Goal: Contribute content: Add original content to the website for others to see

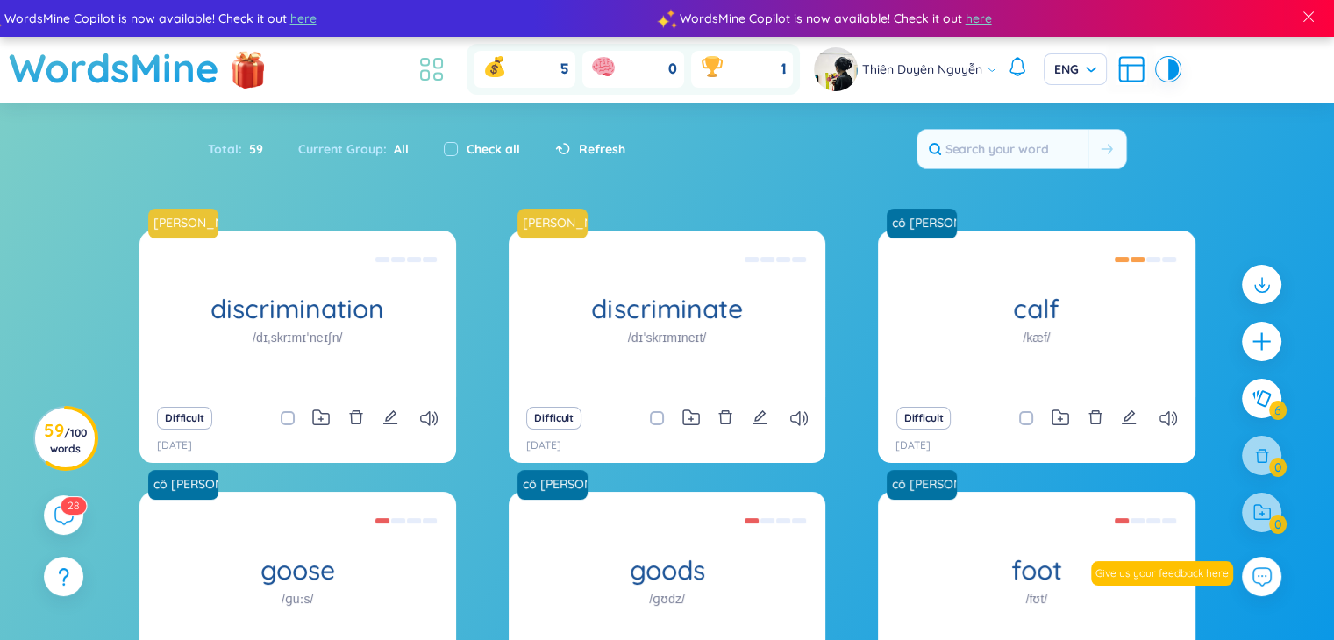
click at [434, 64] on icon at bounding box center [438, 64] width 8 height 10
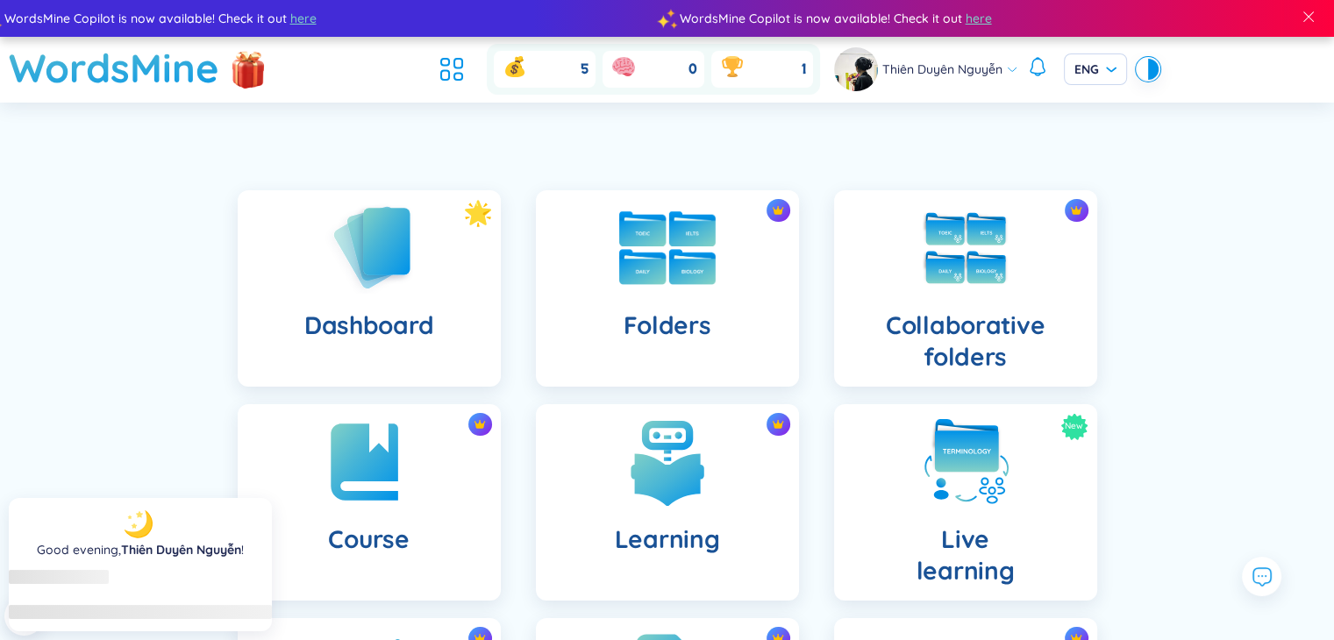
click at [590, 259] on div "Folders" at bounding box center [667, 288] width 263 height 197
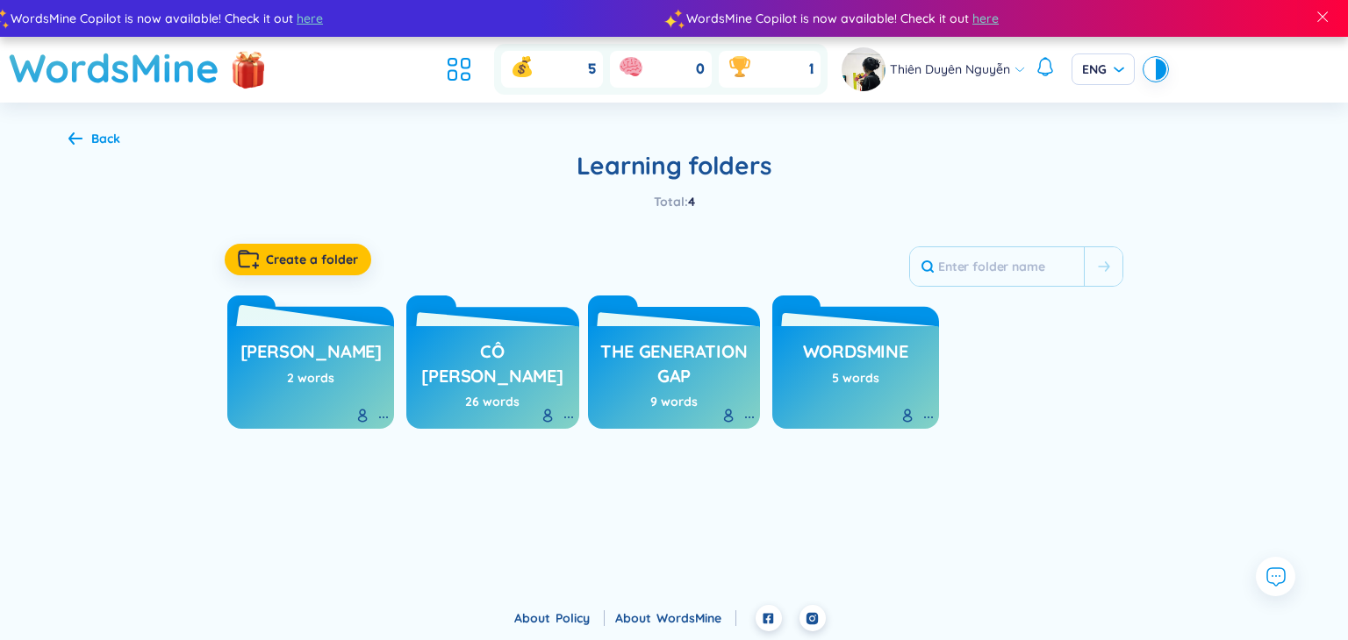
click at [298, 361] on h3 "[PERSON_NAME]" at bounding box center [310, 356] width 141 height 33
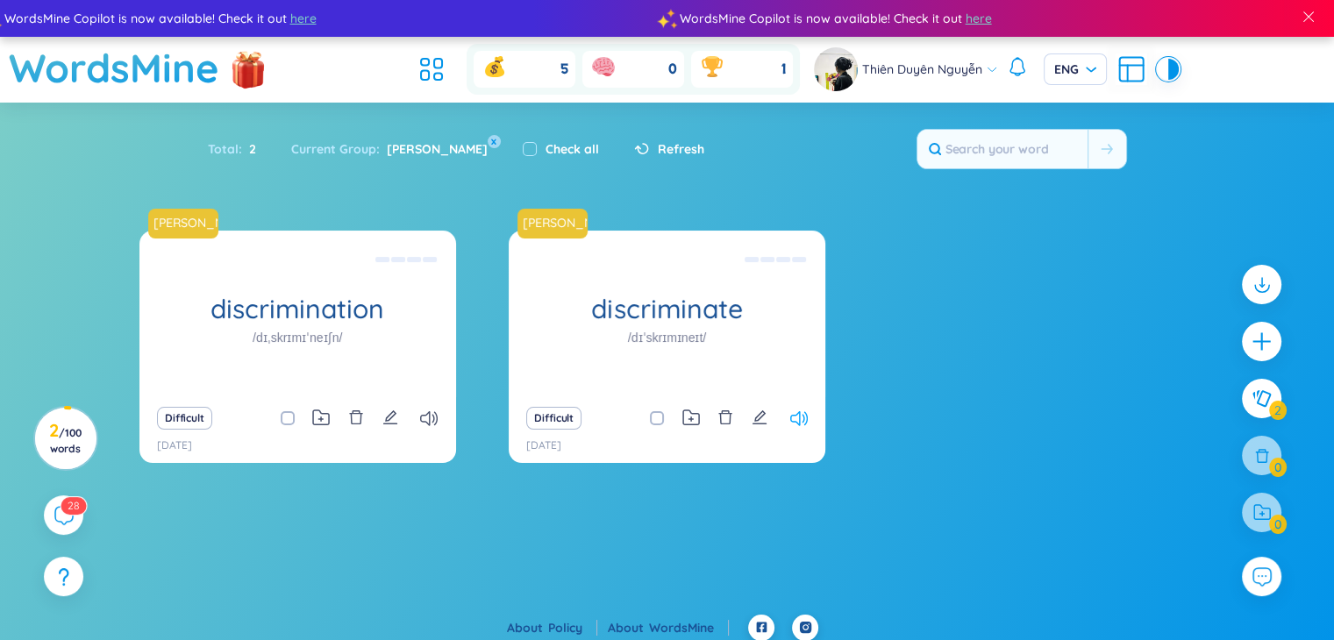
click at [728, 422] on icon at bounding box center [799, 418] width 18 height 15
click at [728, 343] on icon "plus" at bounding box center [1262, 342] width 25 height 25
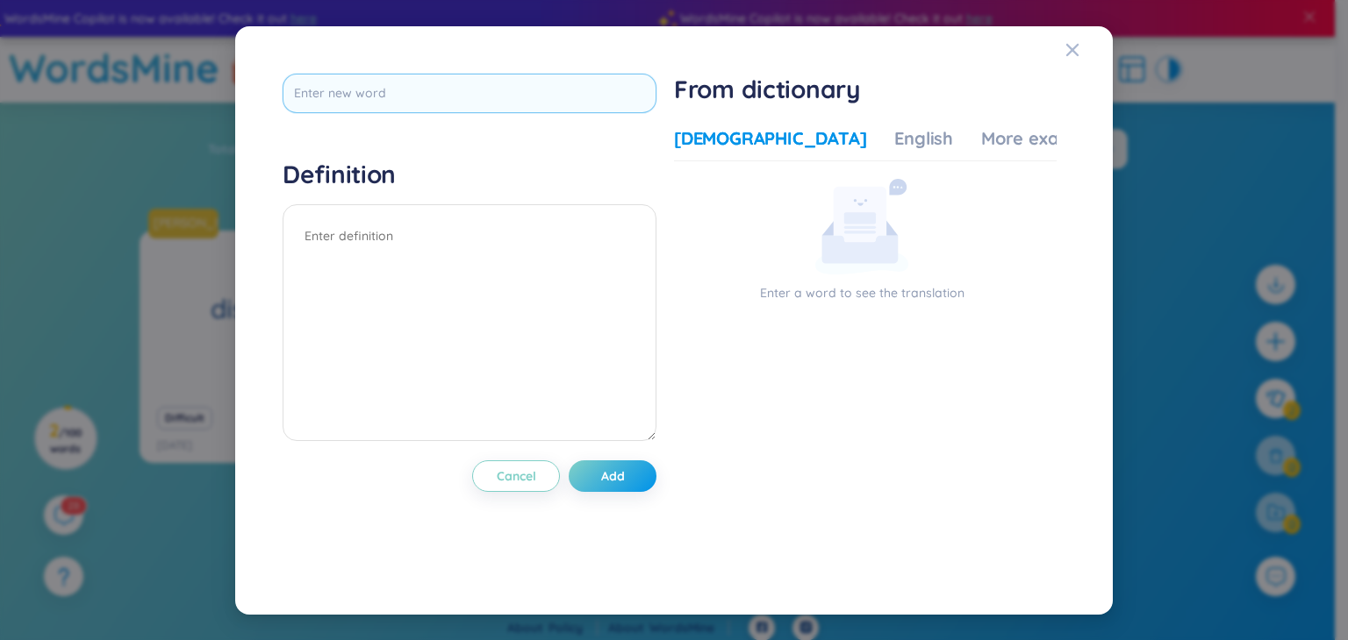
click at [471, 82] on input "text" at bounding box center [469, 93] width 374 height 39
type input "differentiate"
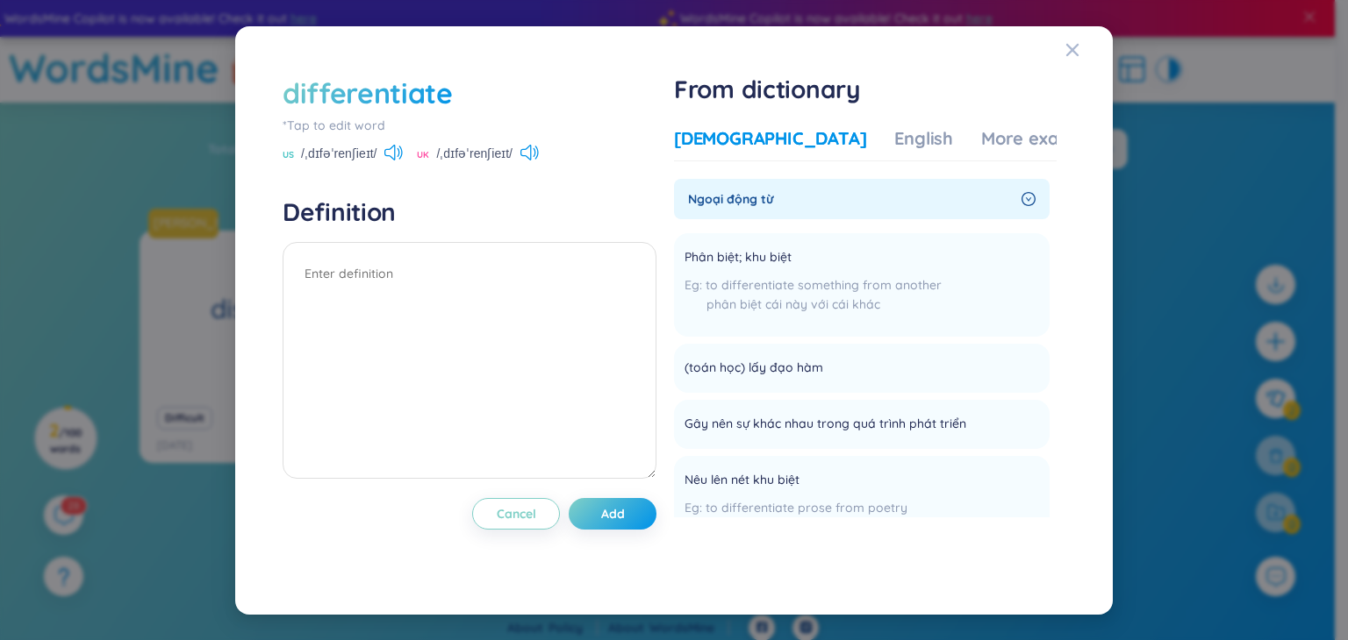
click at [530, 143] on div "differentiate *Tap to edit word US /ˌdɪfəˈrenʃieɪt/ UK /ˌdɪfəˈrenʃieɪt/" at bounding box center [469, 118] width 374 height 89
click at [535, 154] on icon at bounding box center [529, 153] width 18 height 16
click at [429, 261] on textarea at bounding box center [469, 360] width 374 height 237
type textarea "p"
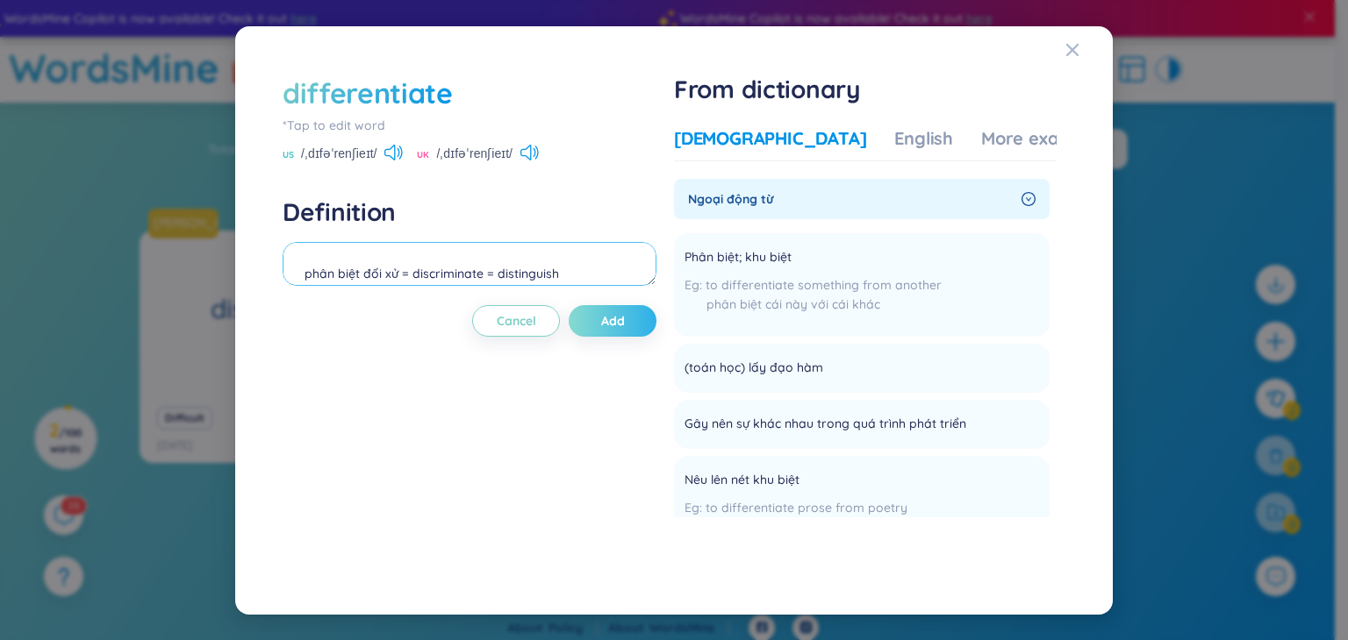
type textarea "phân biệt đối xử = discriminate = distinguish"
click at [631, 321] on button "Add" at bounding box center [613, 321] width 88 height 32
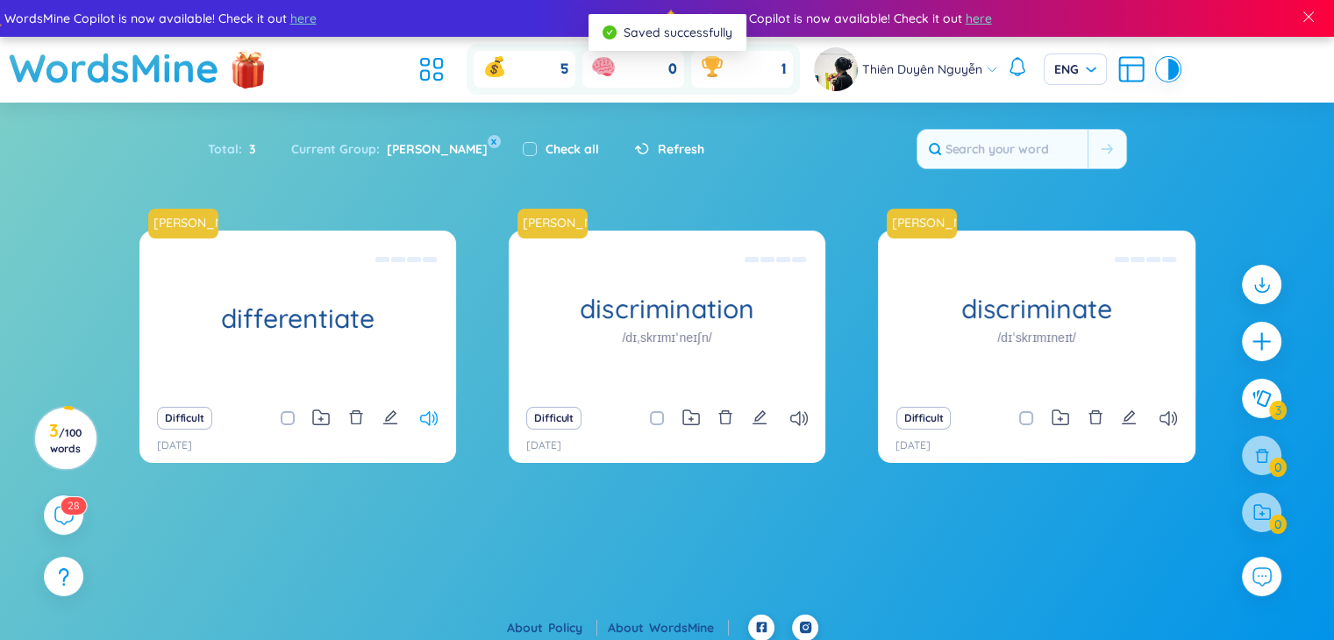
click at [424, 425] on icon at bounding box center [429, 418] width 18 height 15
click at [433, 419] on icon at bounding box center [429, 418] width 18 height 15
click at [728, 422] on icon at bounding box center [1169, 418] width 18 height 15
click at [425, 418] on icon at bounding box center [429, 418] width 18 height 15
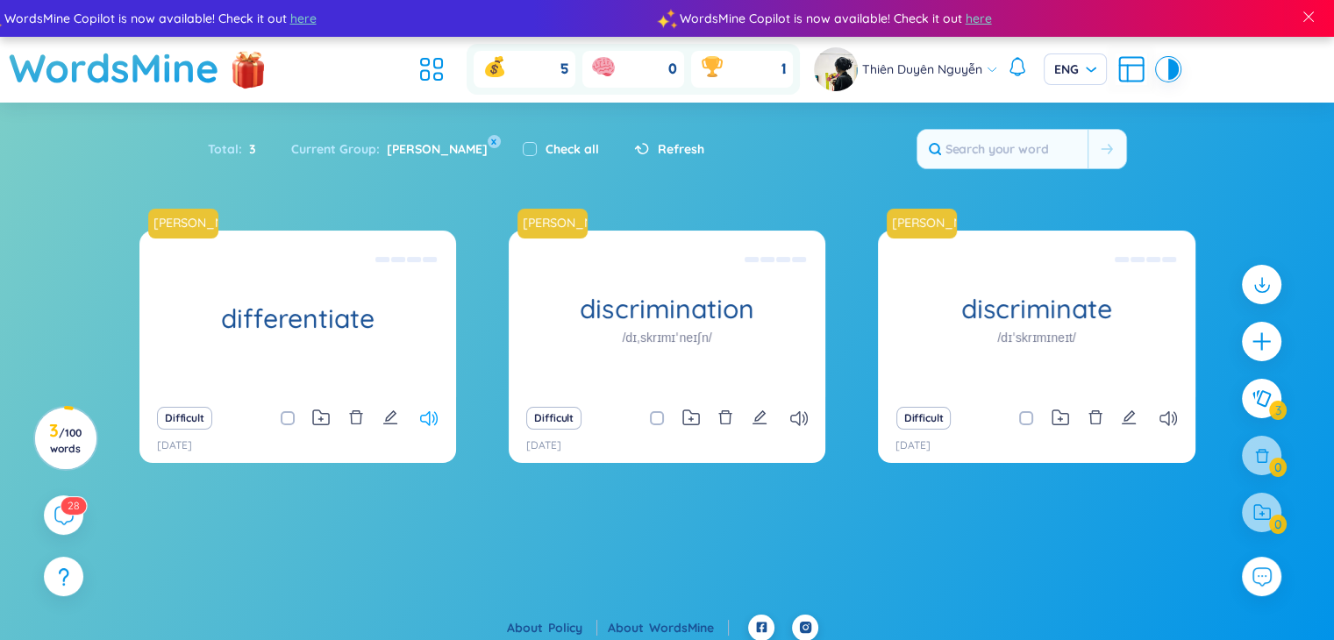
click at [428, 423] on icon at bounding box center [429, 418] width 18 height 15
click at [728, 418] on icon at bounding box center [1169, 418] width 18 height 15
click at [728, 422] on icon at bounding box center [1169, 418] width 18 height 15
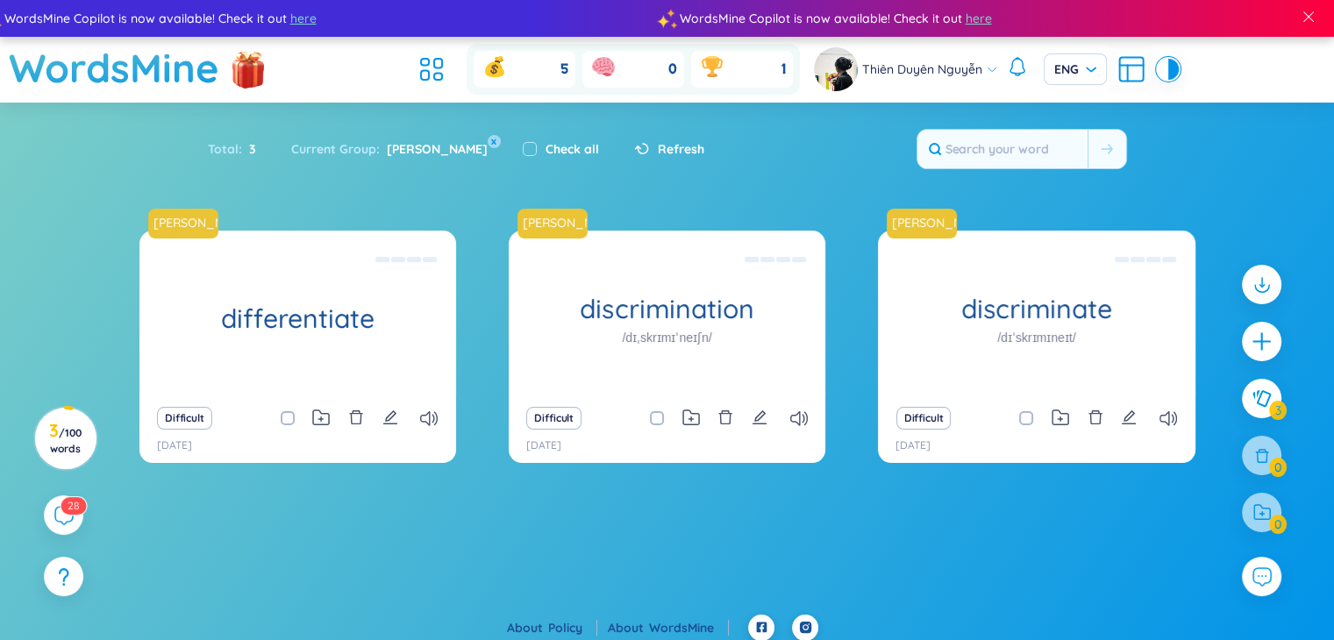
click at [432, 425] on icon at bounding box center [429, 418] width 18 height 15
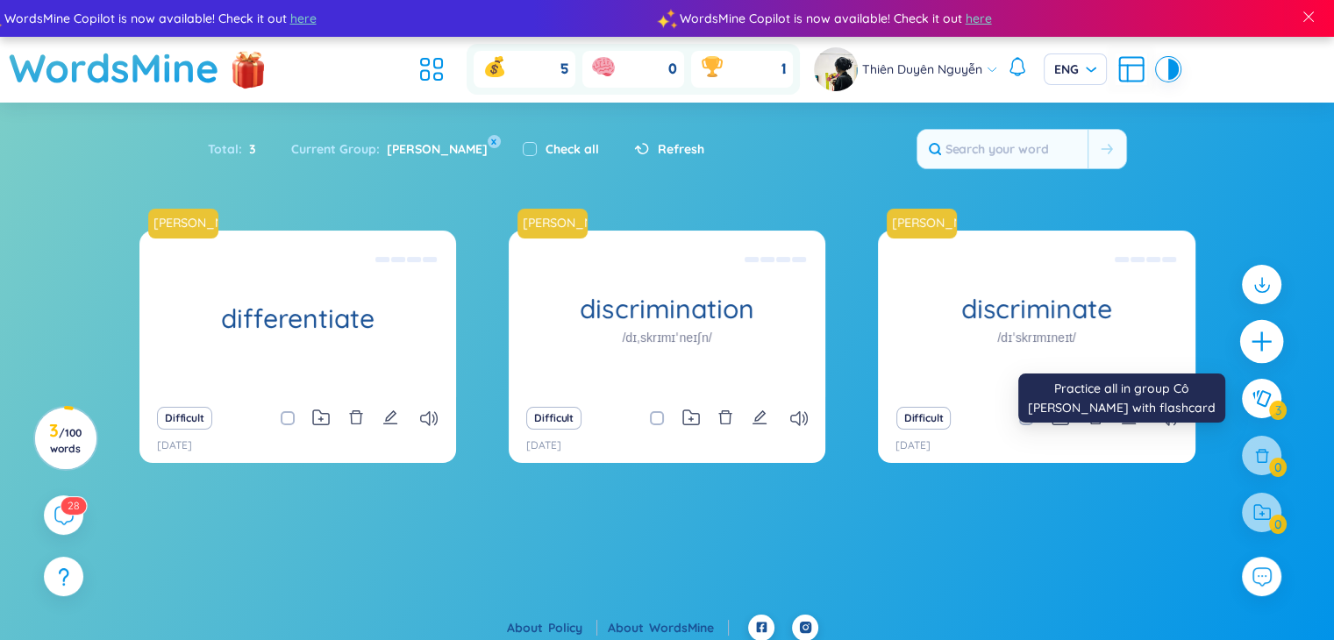
click at [728, 334] on icon "plus" at bounding box center [1262, 342] width 25 height 25
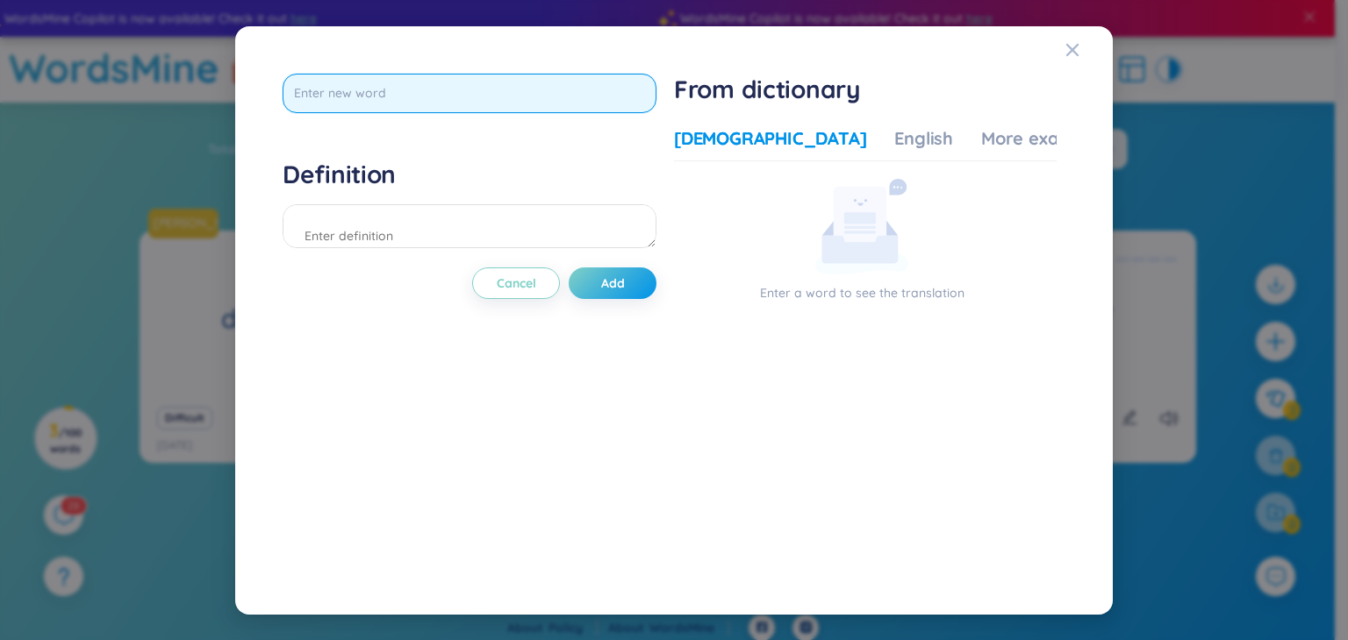
click at [461, 100] on input "text" at bounding box center [469, 93] width 374 height 39
type input "distinguish"
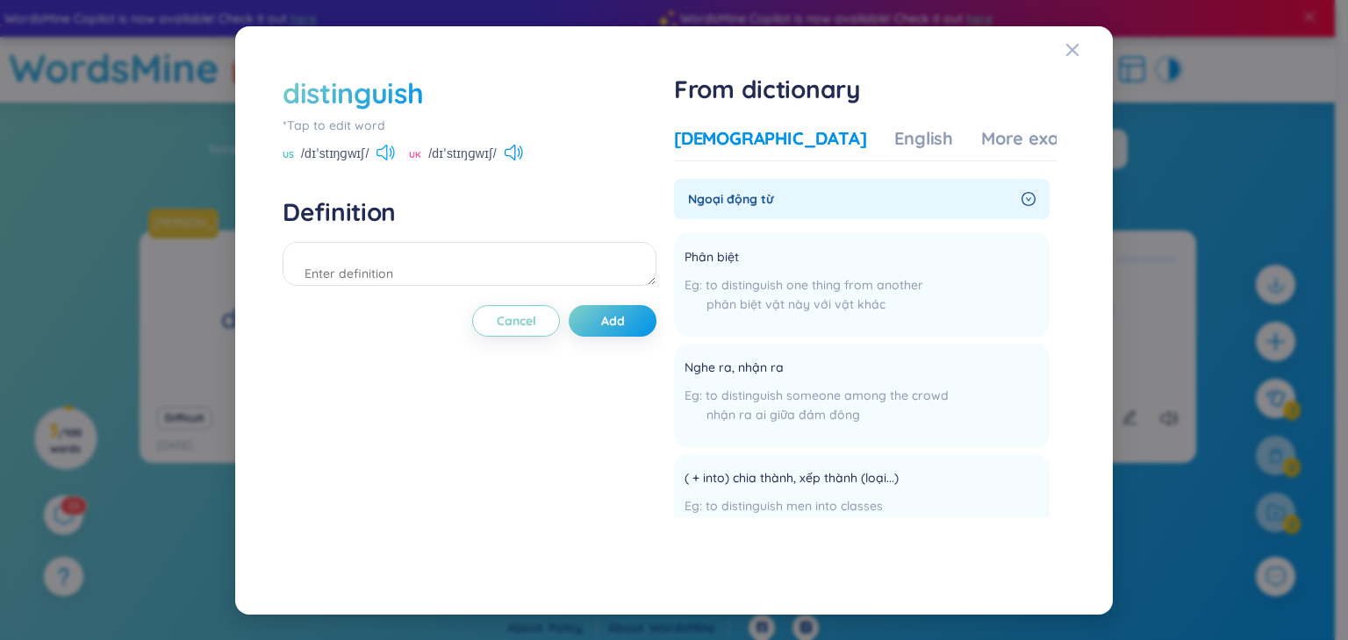
click at [386, 156] on icon at bounding box center [385, 153] width 18 height 16
click at [510, 148] on icon at bounding box center [509, 153] width 11 height 16
click at [634, 327] on button "Add" at bounding box center [613, 321] width 88 height 32
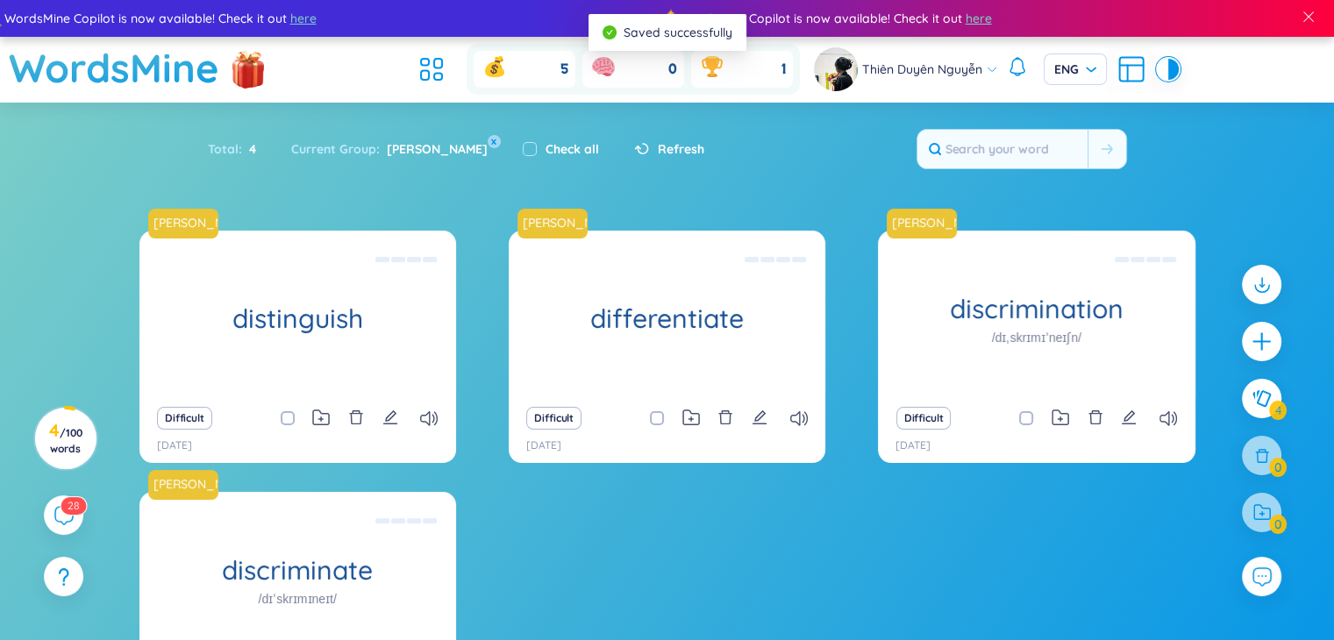
scroll to position [88, 0]
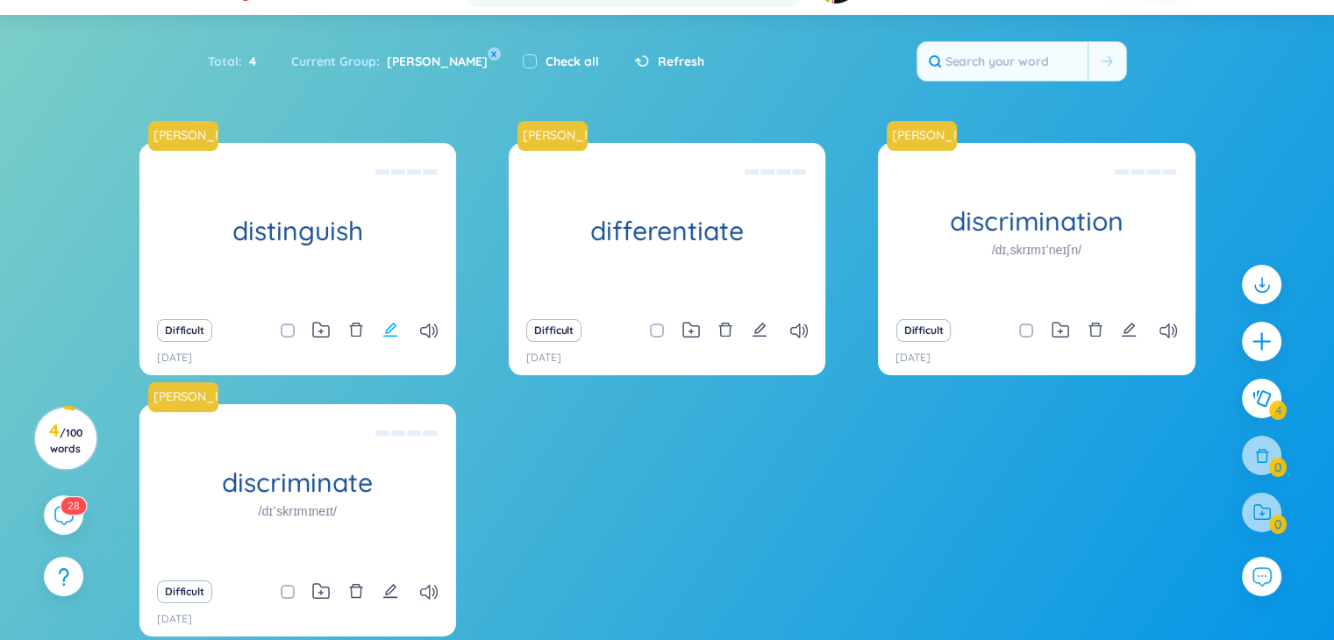
click at [383, 327] on icon "edit" at bounding box center [391, 330] width 16 height 16
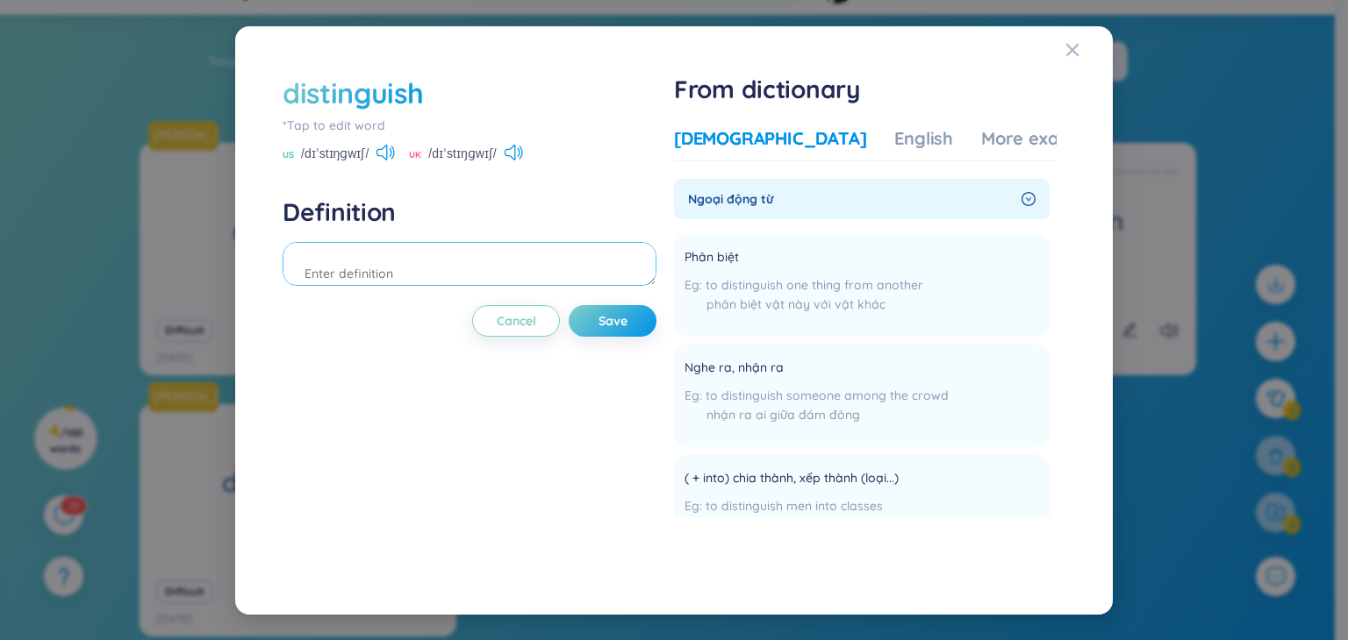
click at [467, 264] on textarea at bounding box center [469, 264] width 374 height 44
type textarea "discriminate = differentiate"
click at [599, 311] on button "Save" at bounding box center [613, 321] width 88 height 32
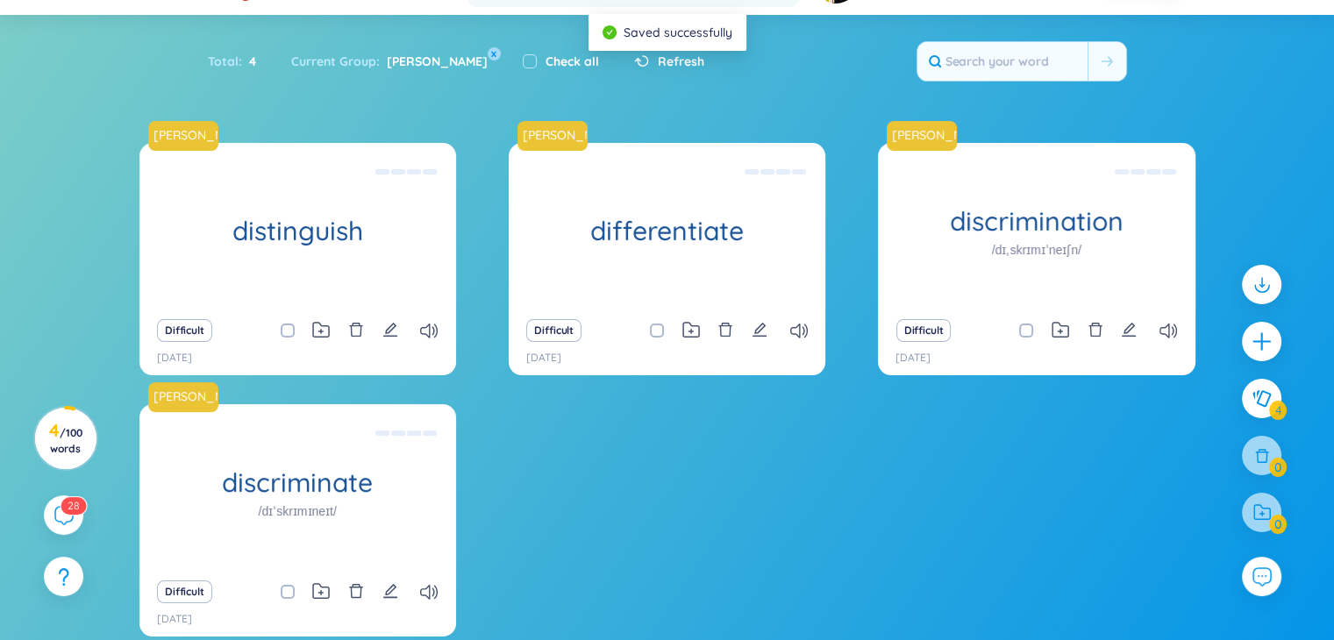
scroll to position [175, 0]
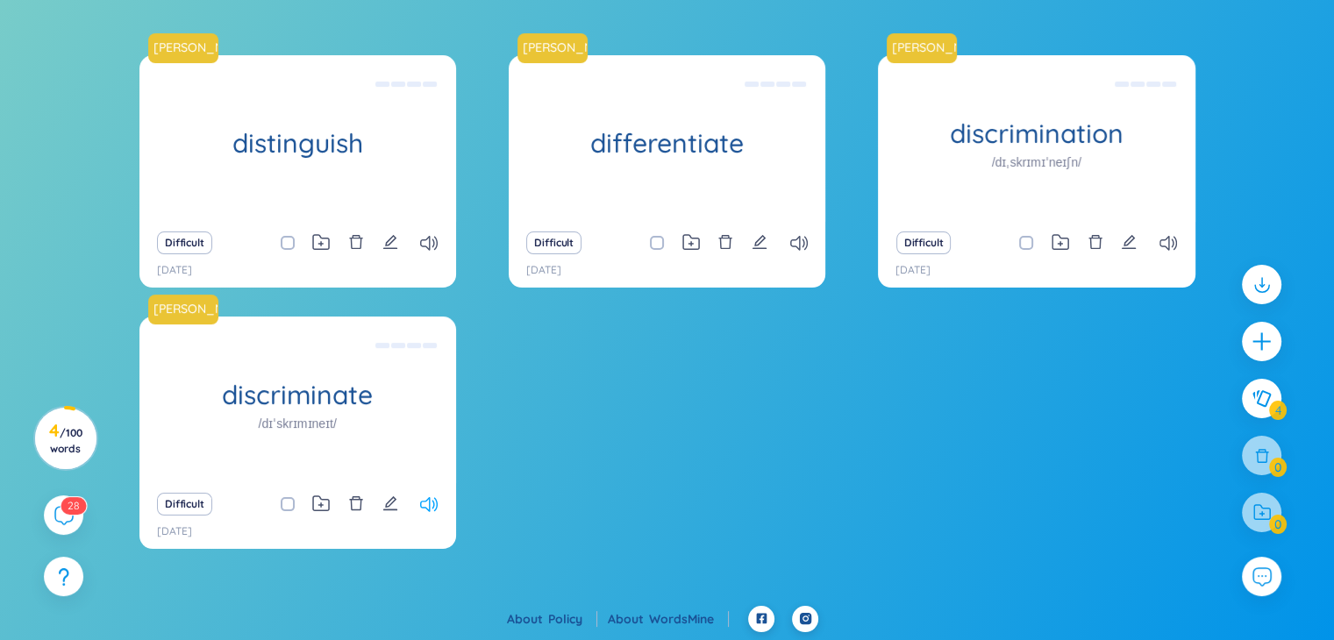
click at [428, 510] on icon at bounding box center [429, 504] width 18 height 15
click at [728, 247] on icon at bounding box center [1169, 243] width 18 height 15
click at [728, 240] on icon at bounding box center [799, 243] width 18 height 15
click at [432, 236] on icon at bounding box center [429, 243] width 18 height 15
click at [432, 240] on icon at bounding box center [429, 243] width 18 height 15
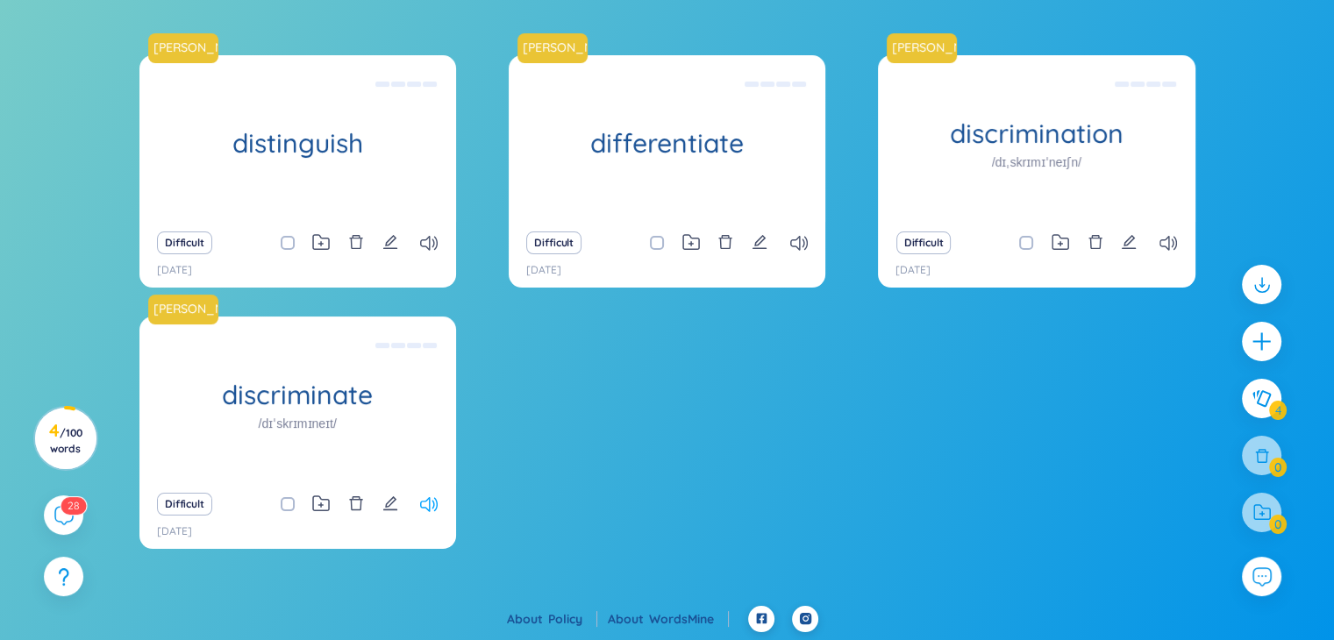
click at [433, 509] on icon at bounding box center [429, 504] width 18 height 15
click at [428, 504] on icon at bounding box center [429, 504] width 18 height 15
click at [728, 240] on icon at bounding box center [799, 243] width 18 height 15
click at [425, 243] on icon at bounding box center [429, 243] width 18 height 15
click at [728, 238] on icon at bounding box center [1169, 243] width 18 height 15
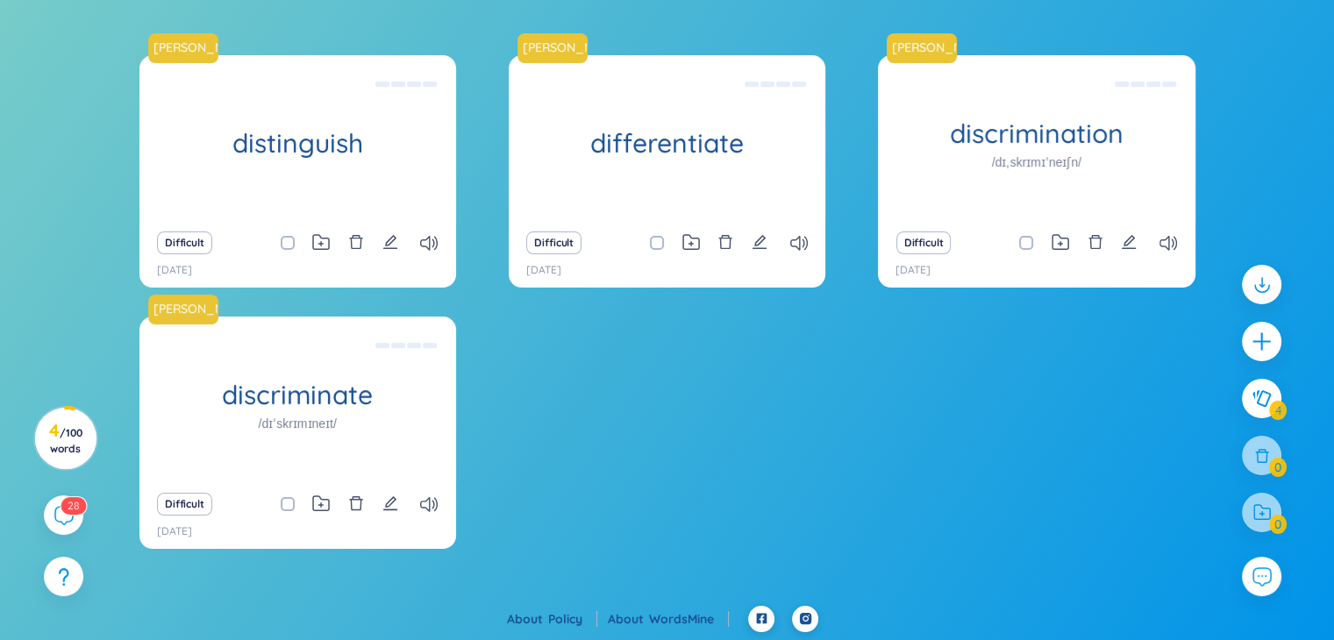
click at [429, 511] on div "Difficult" at bounding box center [297, 504] width 299 height 25
click at [426, 504] on icon at bounding box center [429, 504] width 18 height 15
click at [728, 250] on icon at bounding box center [1169, 243] width 18 height 15
click at [430, 503] on icon at bounding box center [429, 504] width 18 height 15
click at [728, 237] on icon at bounding box center [799, 243] width 18 height 15
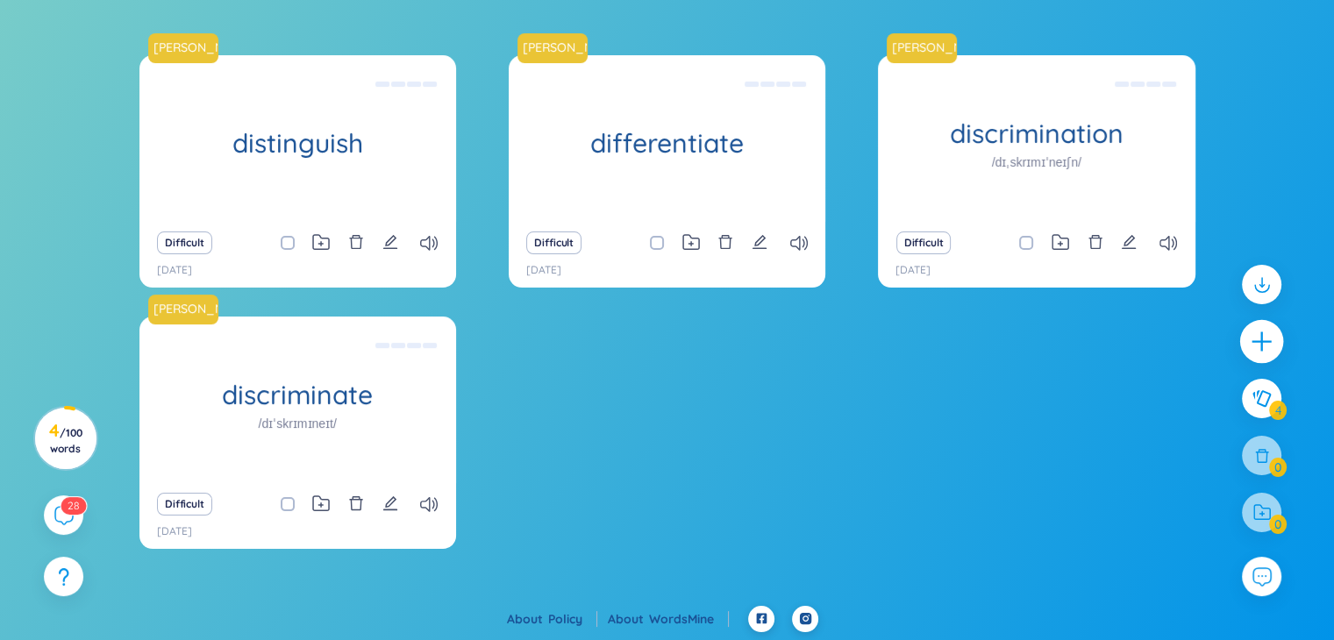
click at [728, 348] on icon "plus" at bounding box center [1262, 341] width 2 height 19
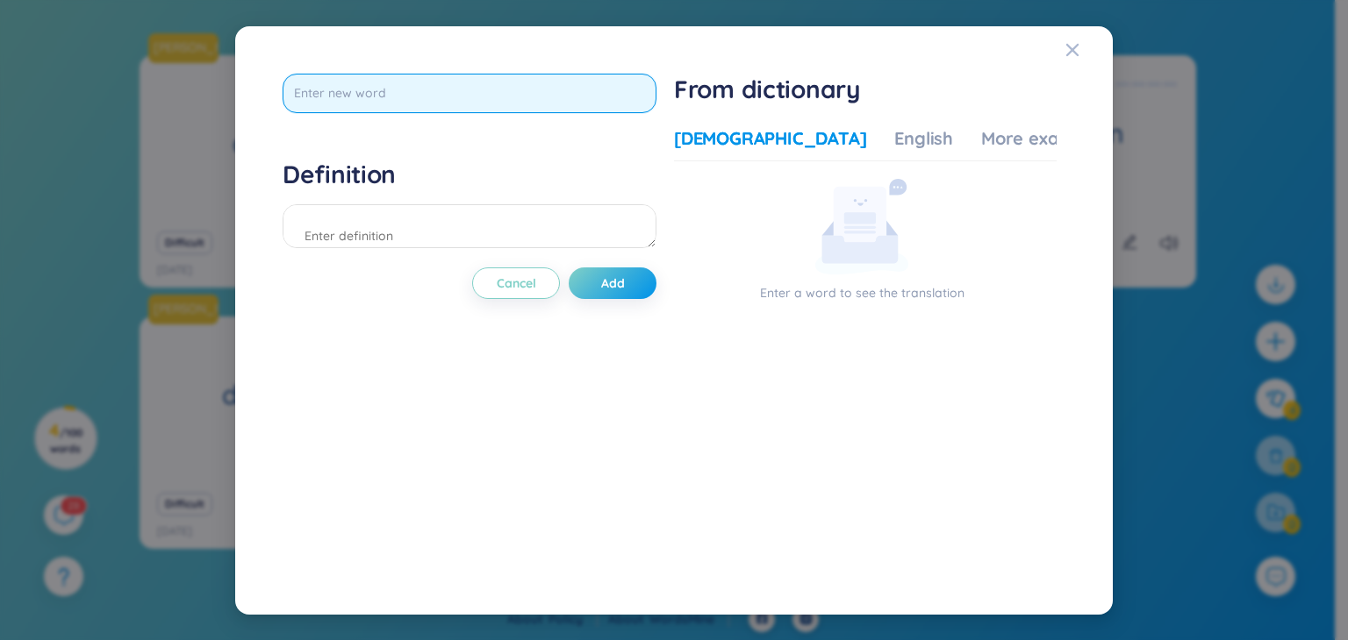
click at [476, 92] on input "text" at bounding box center [469, 93] width 374 height 39
type input "bias"
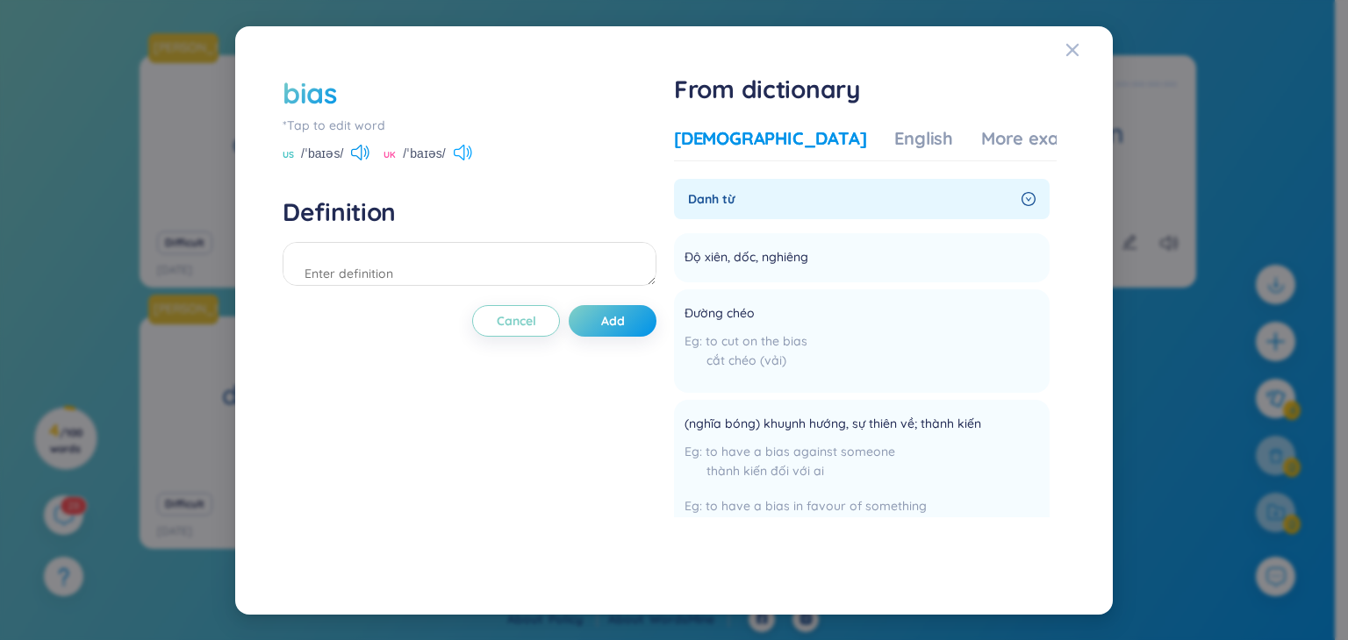
click at [460, 150] on icon at bounding box center [463, 153] width 18 height 16
click at [462, 156] on icon at bounding box center [463, 153] width 18 height 16
click at [407, 283] on textarea at bounding box center [469, 264] width 374 height 44
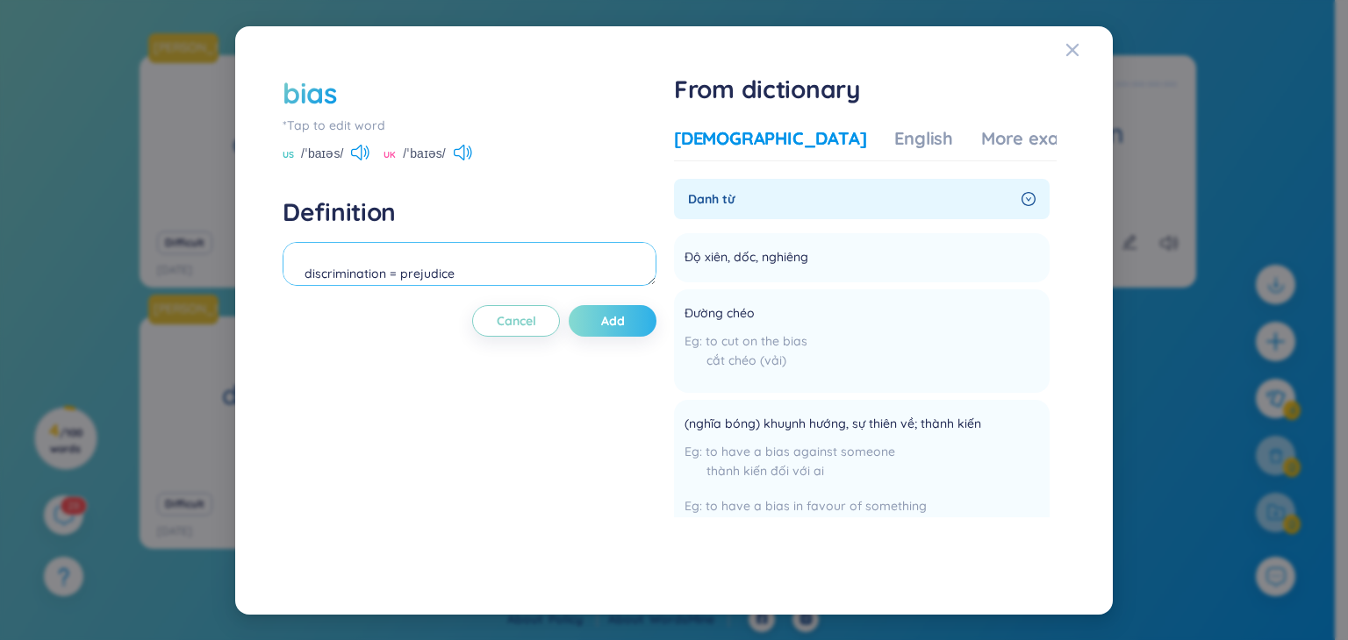
type textarea "discrimination = prejudice"
click at [606, 306] on button "Add" at bounding box center [613, 321] width 88 height 32
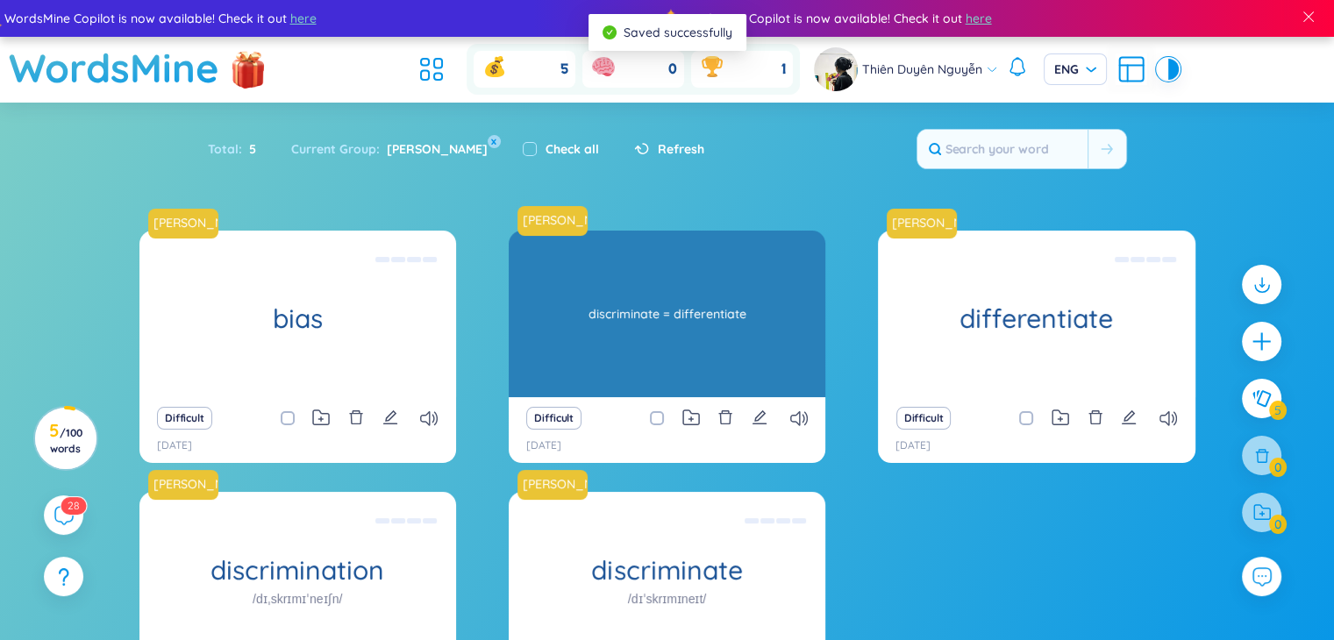
scroll to position [0, 0]
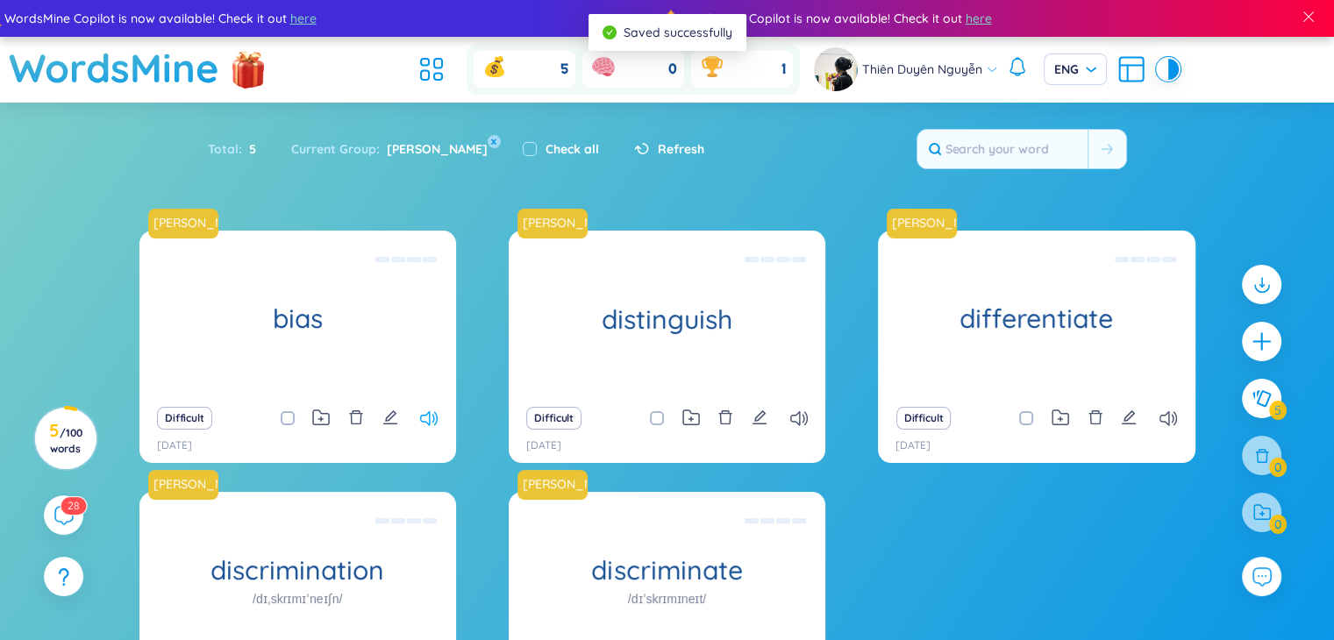
click at [433, 415] on icon at bounding box center [429, 418] width 18 height 15
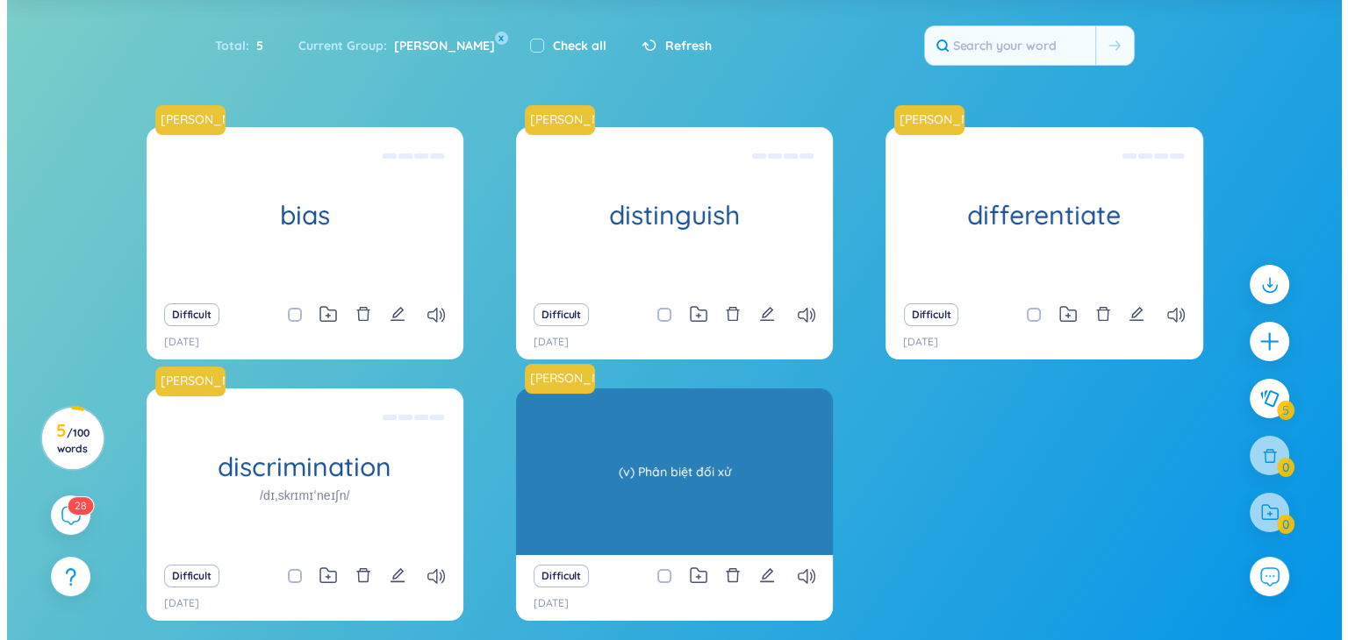
scroll to position [175, 0]
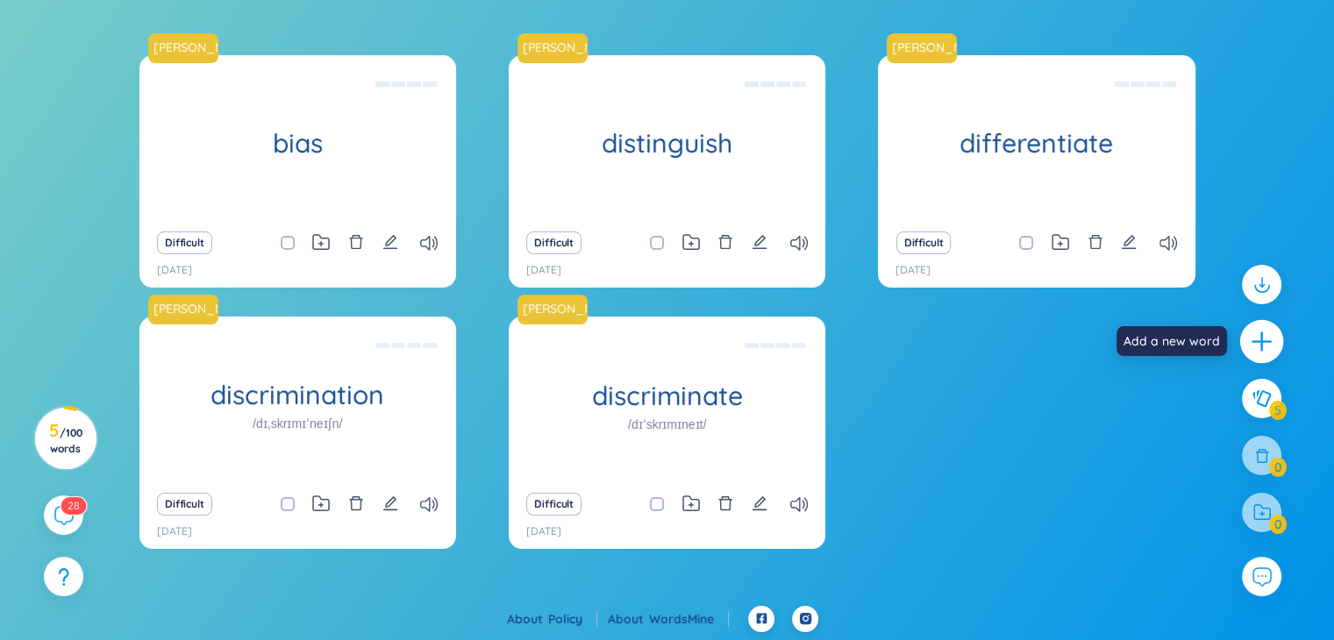
click at [728, 335] on div at bounding box center [1263, 342] width 44 height 44
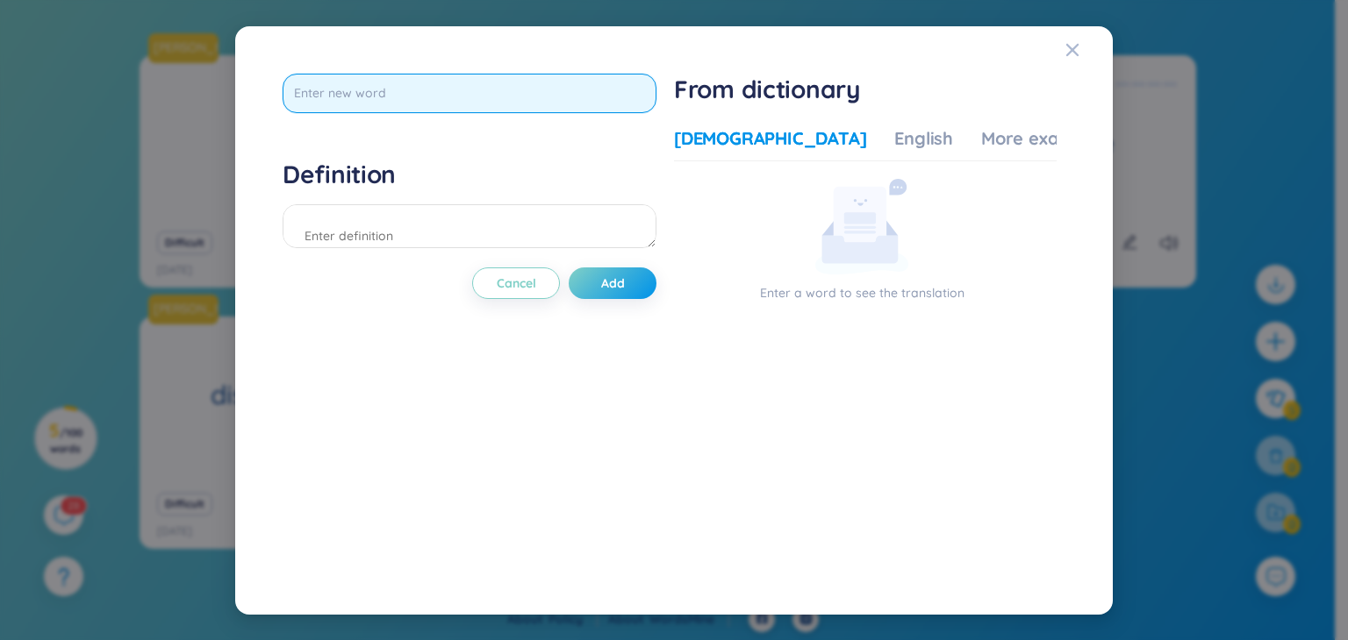
click at [575, 96] on input "text" at bounding box center [469, 93] width 374 height 39
type input "prejudice"
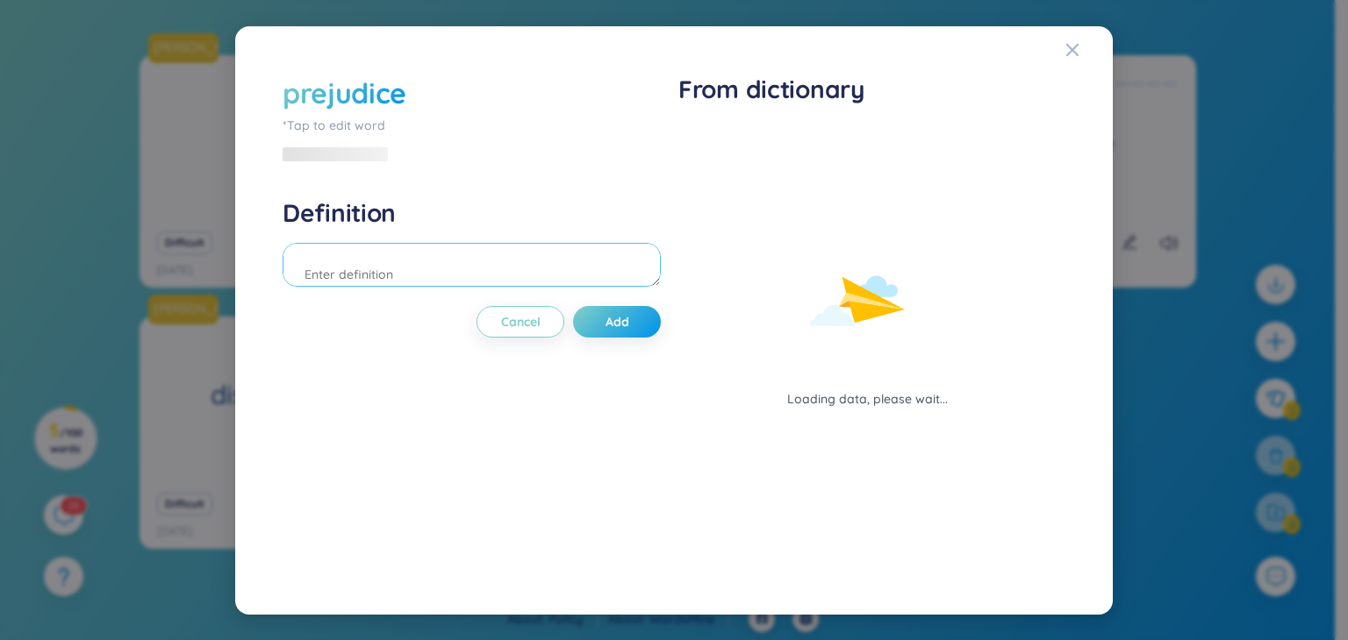
click at [590, 271] on textarea at bounding box center [471, 265] width 378 height 44
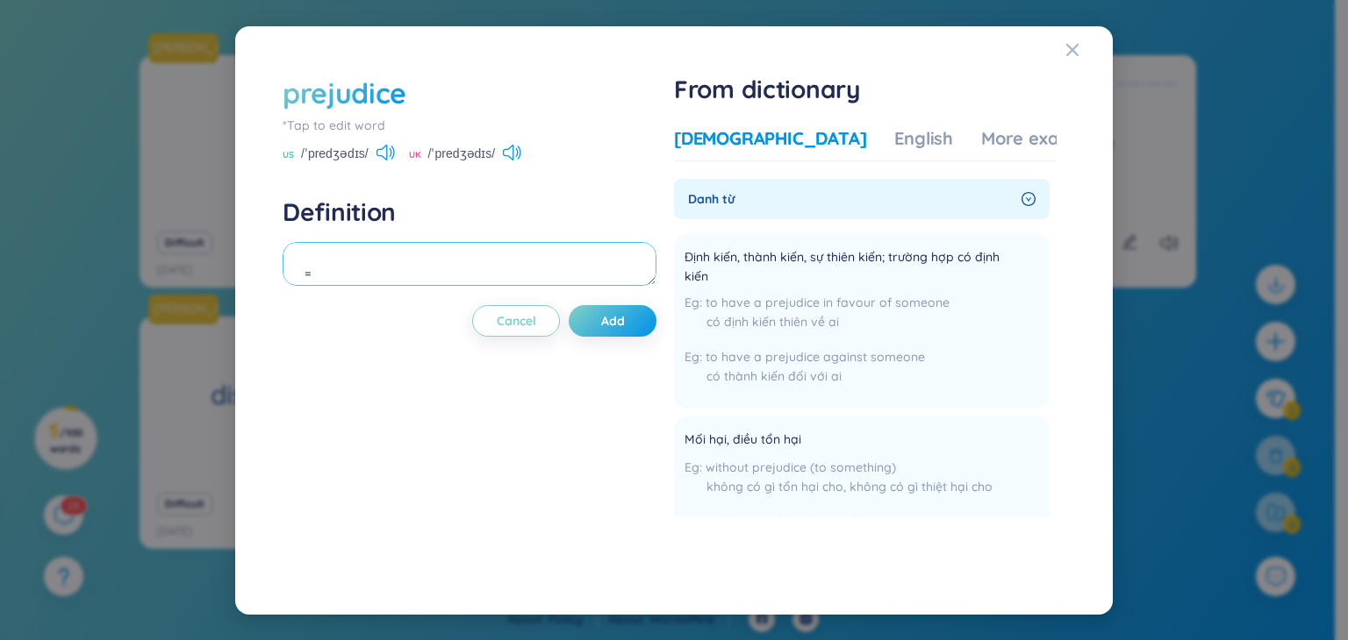
type textarea "="
type textarea "= discrimination = bias"
click at [634, 333] on button "Add" at bounding box center [613, 321] width 88 height 32
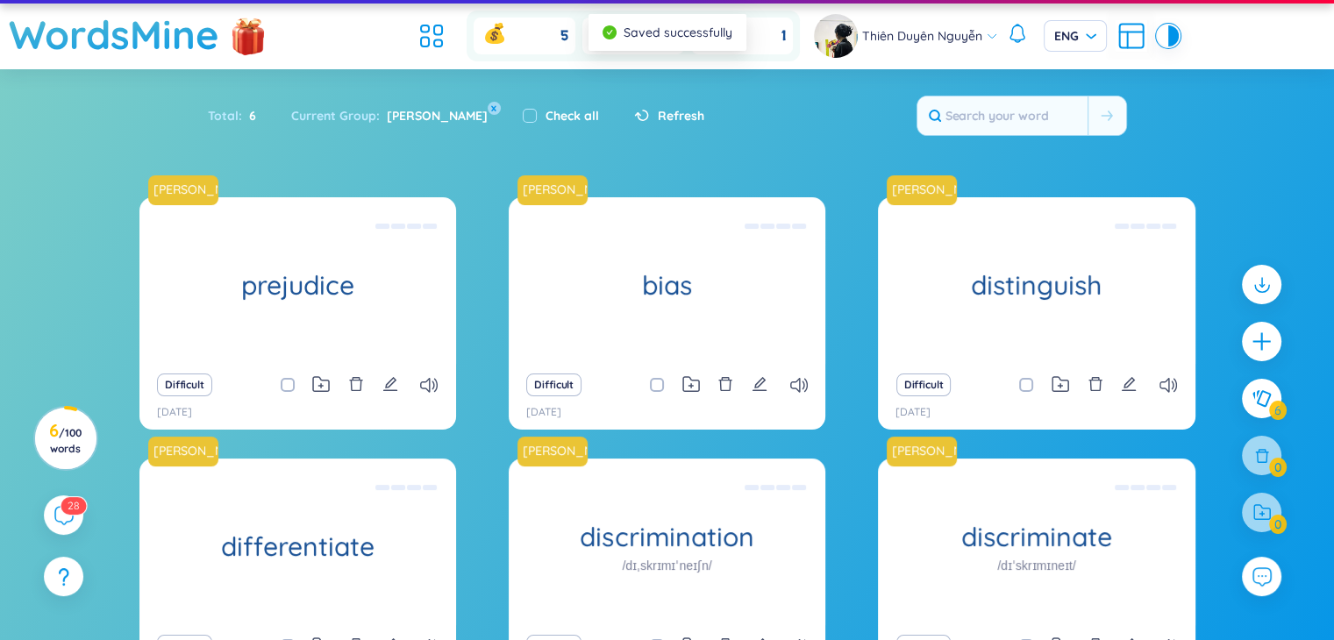
scroll to position [0, 0]
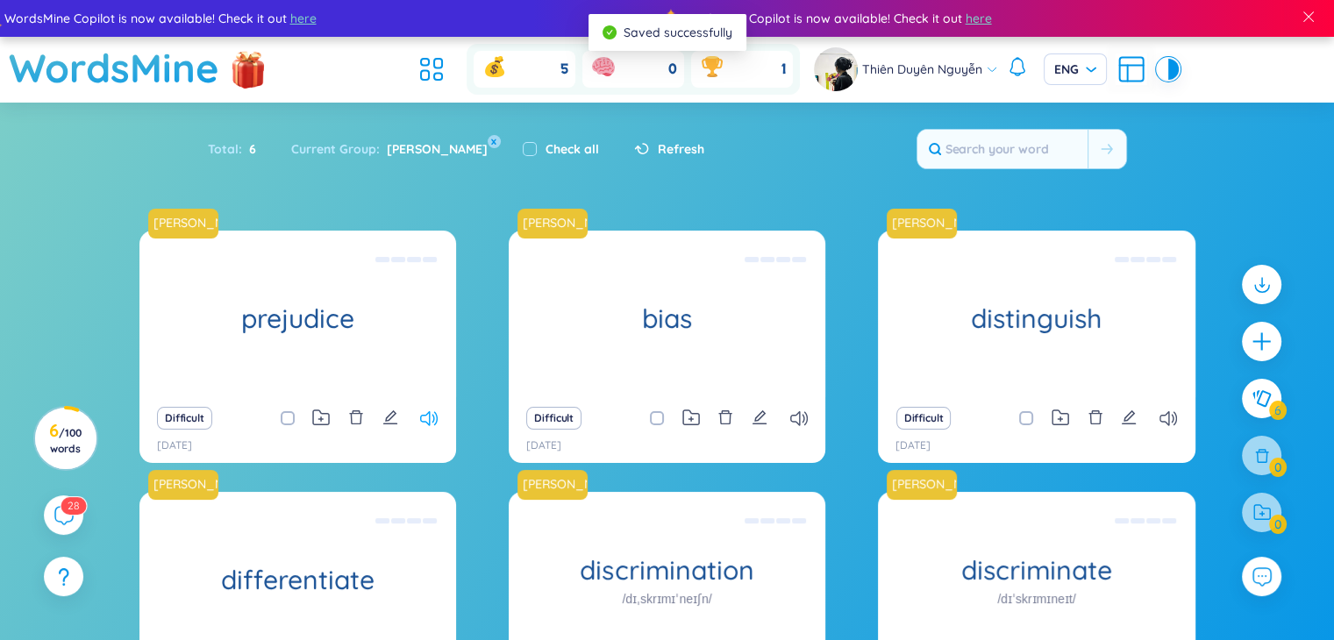
click at [432, 418] on icon at bounding box center [429, 418] width 18 height 15
click at [432, 417] on icon at bounding box center [429, 418] width 18 height 15
click at [386, 410] on icon "edit" at bounding box center [391, 418] width 16 height 16
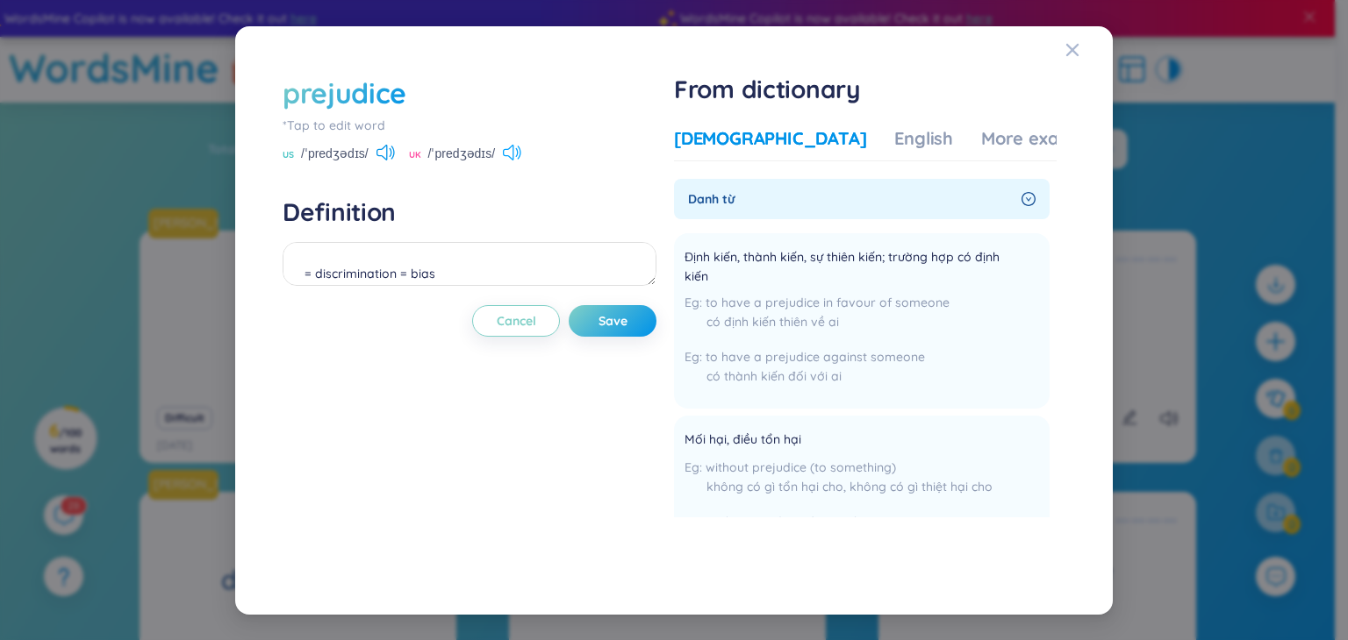
click at [505, 147] on icon at bounding box center [512, 153] width 18 height 16
click at [377, 148] on icon at bounding box center [385, 153] width 18 height 16
click at [511, 150] on icon at bounding box center [512, 153] width 18 height 16
click at [728, 46] on icon "Close" at bounding box center [1072, 50] width 14 height 14
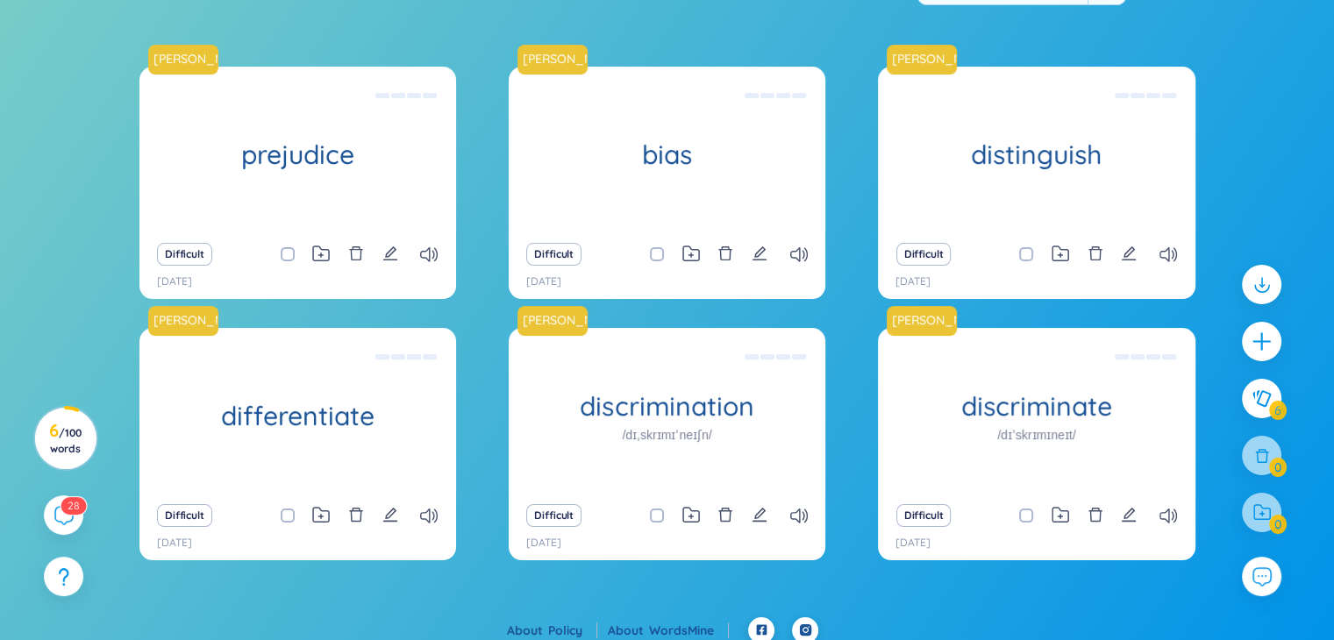
scroll to position [175, 0]
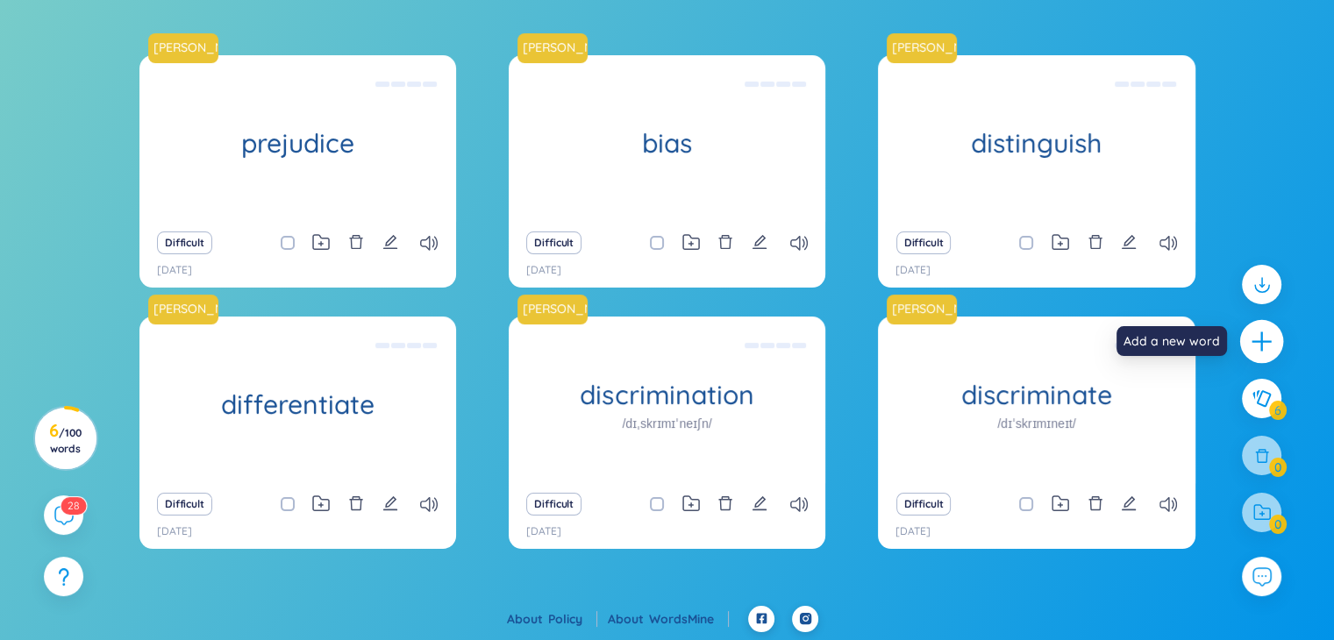
click at [728, 324] on div at bounding box center [1263, 342] width 44 height 44
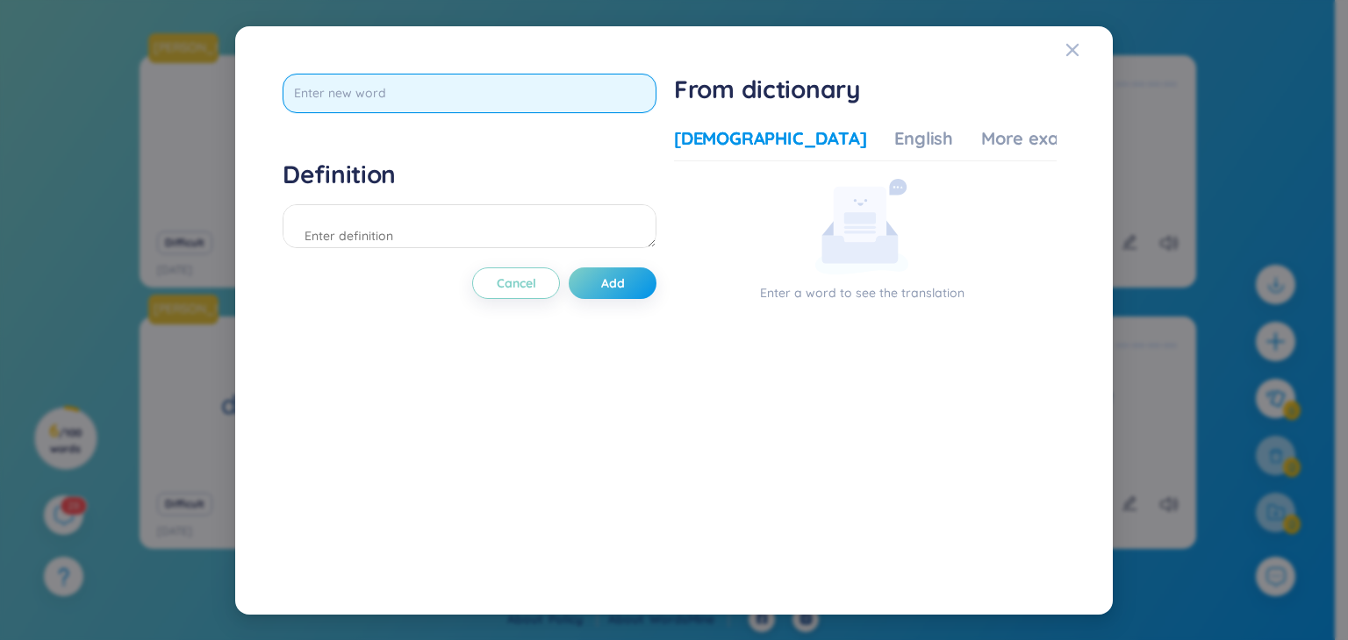
click at [483, 99] on input "text" at bounding box center [469, 93] width 374 height 39
type input "discriminatory"
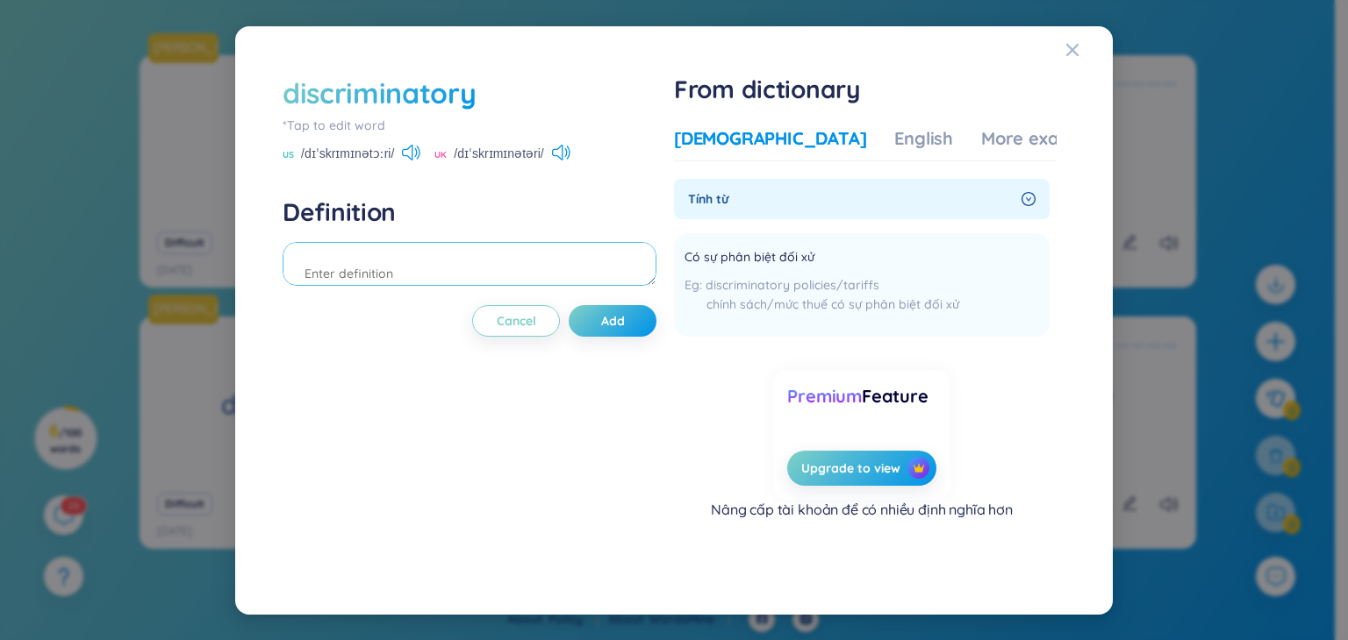
click at [465, 268] on textarea at bounding box center [469, 264] width 374 height 44
type textarea "mang tính phân biệt đối xử"
click at [565, 153] on icon at bounding box center [565, 152] width 3 height 9
click at [564, 148] on icon at bounding box center [565, 152] width 3 height 9
click at [404, 147] on icon at bounding box center [411, 153] width 18 height 16
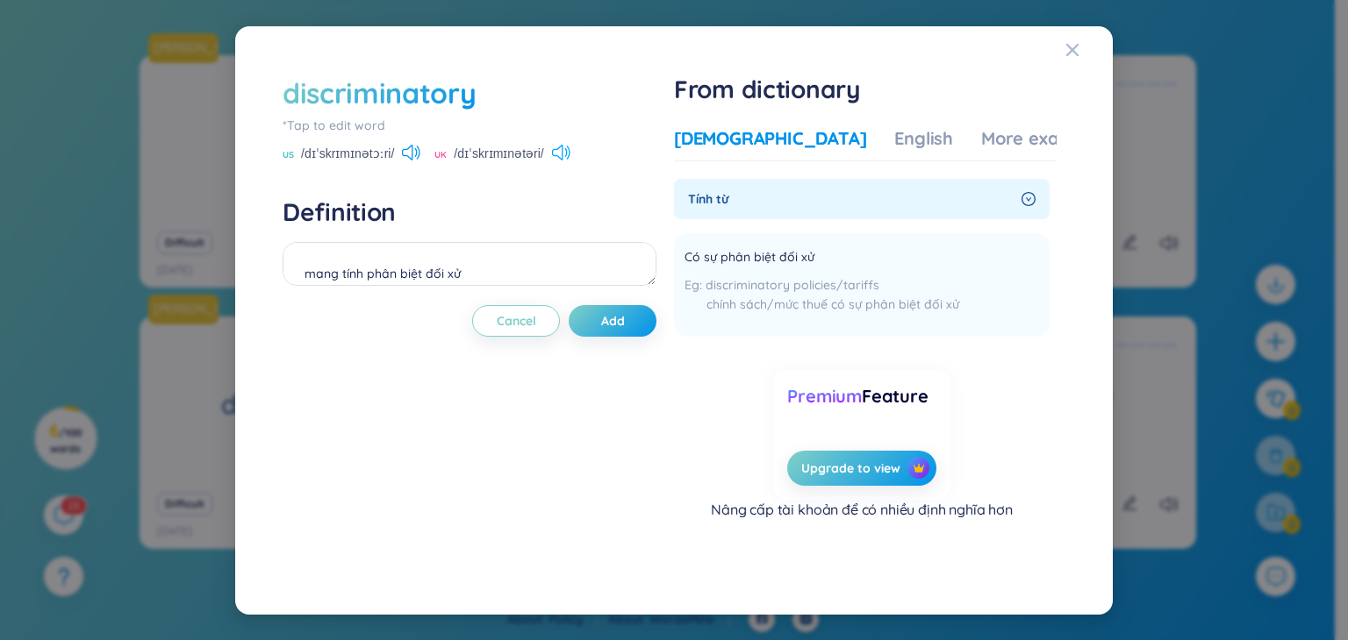
click at [567, 153] on icon at bounding box center [561, 153] width 18 height 16
click at [596, 331] on button "Add" at bounding box center [613, 321] width 88 height 32
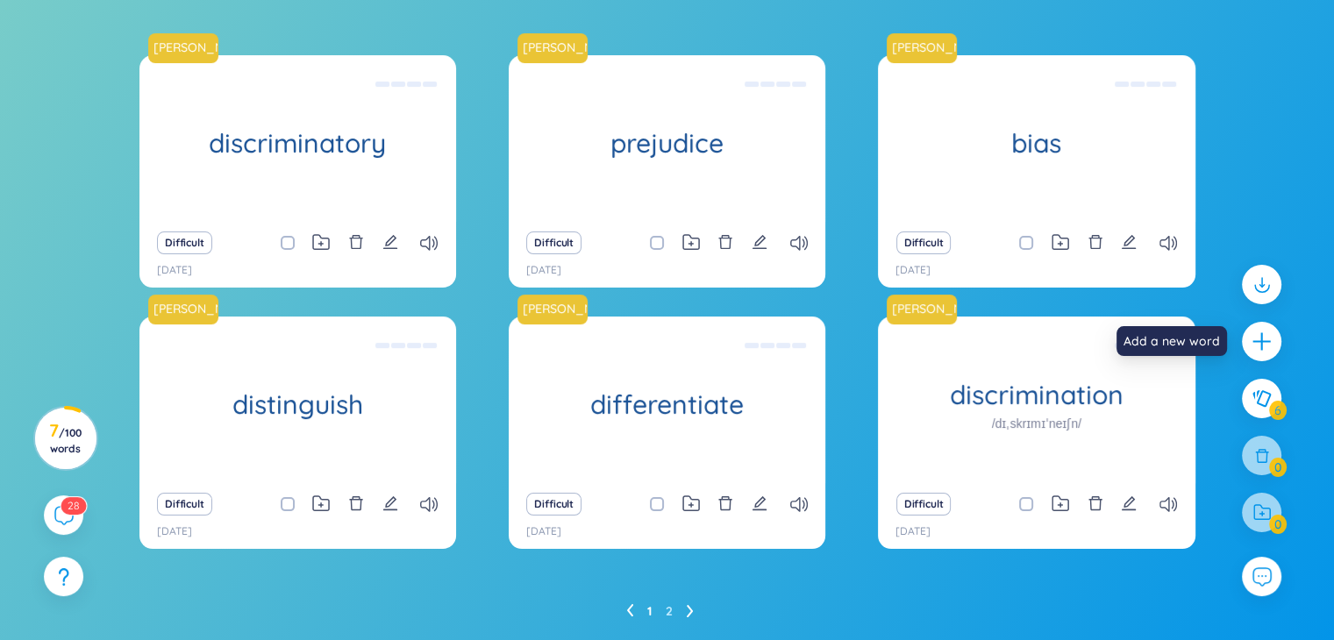
click at [728, 351] on icon "plus" at bounding box center [1262, 342] width 22 height 22
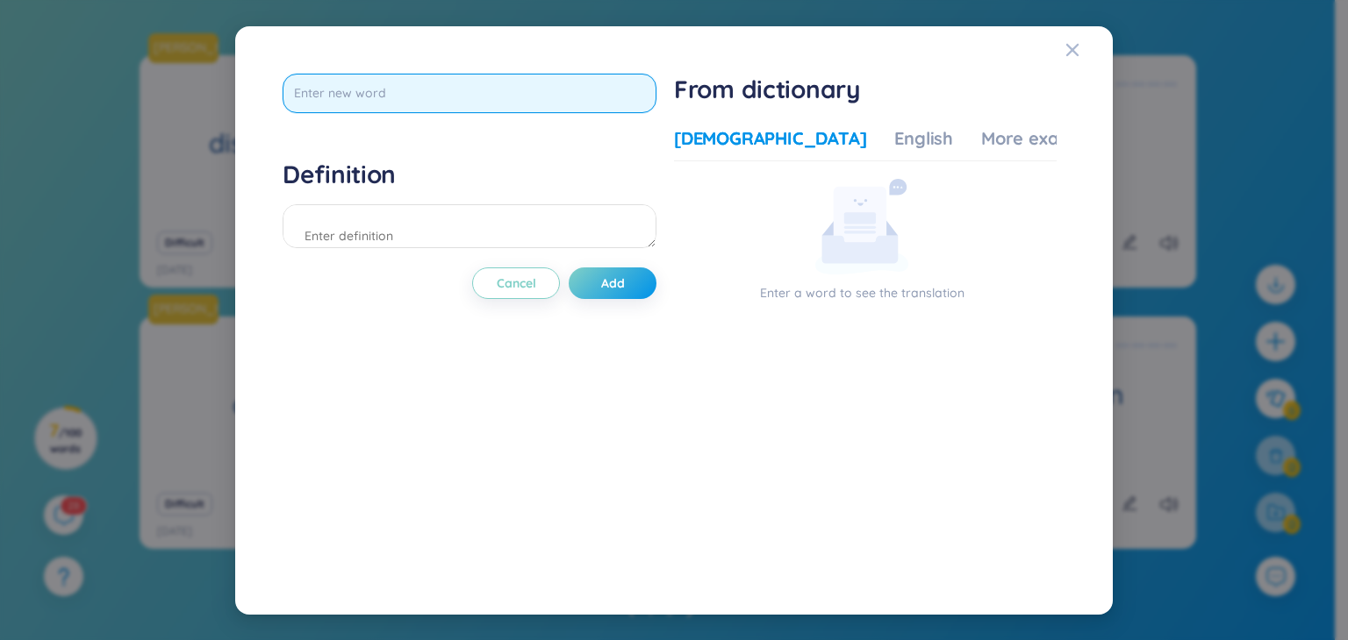
click at [591, 109] on input "text" at bounding box center [469, 93] width 374 height 39
type input "biased"
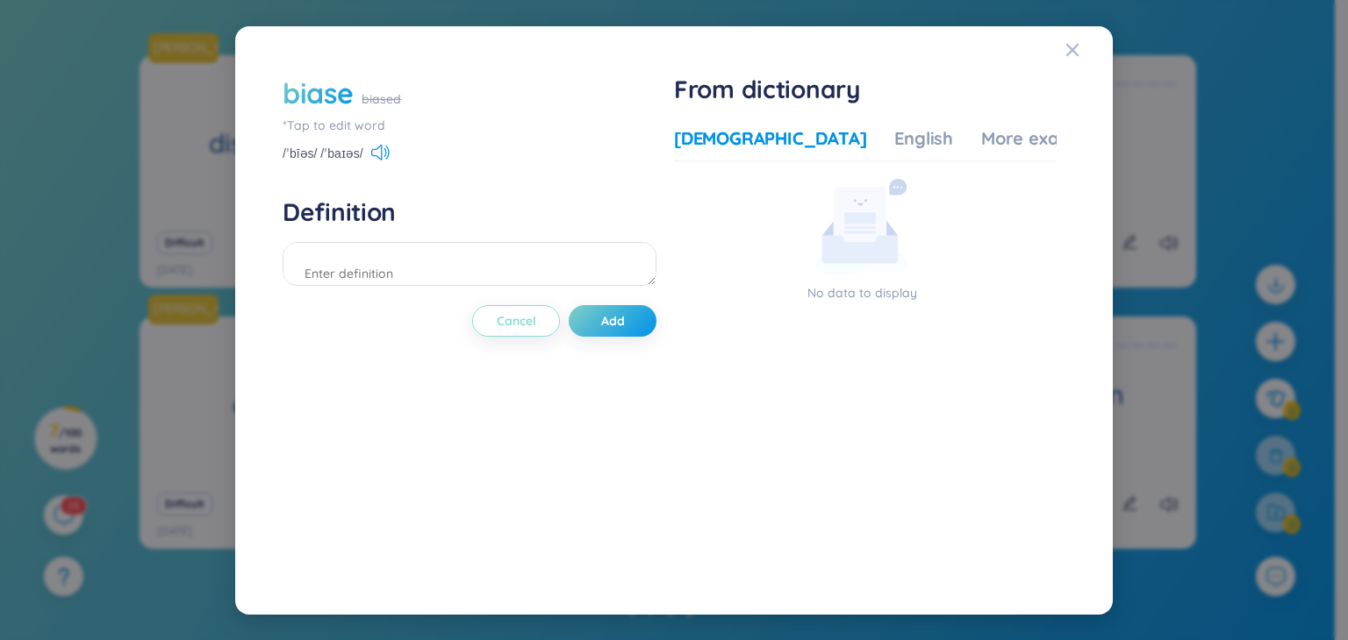
click at [536, 315] on span "Cancel" at bounding box center [516, 321] width 39 height 18
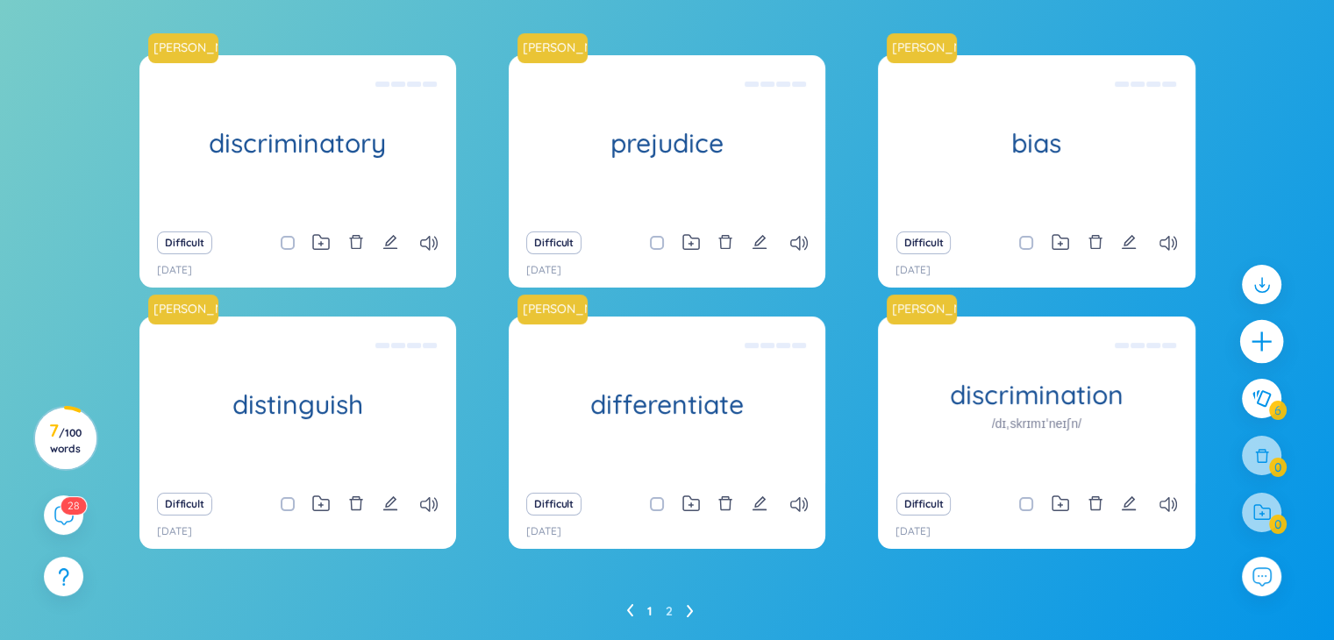
click at [728, 339] on div at bounding box center [1263, 342] width 44 height 44
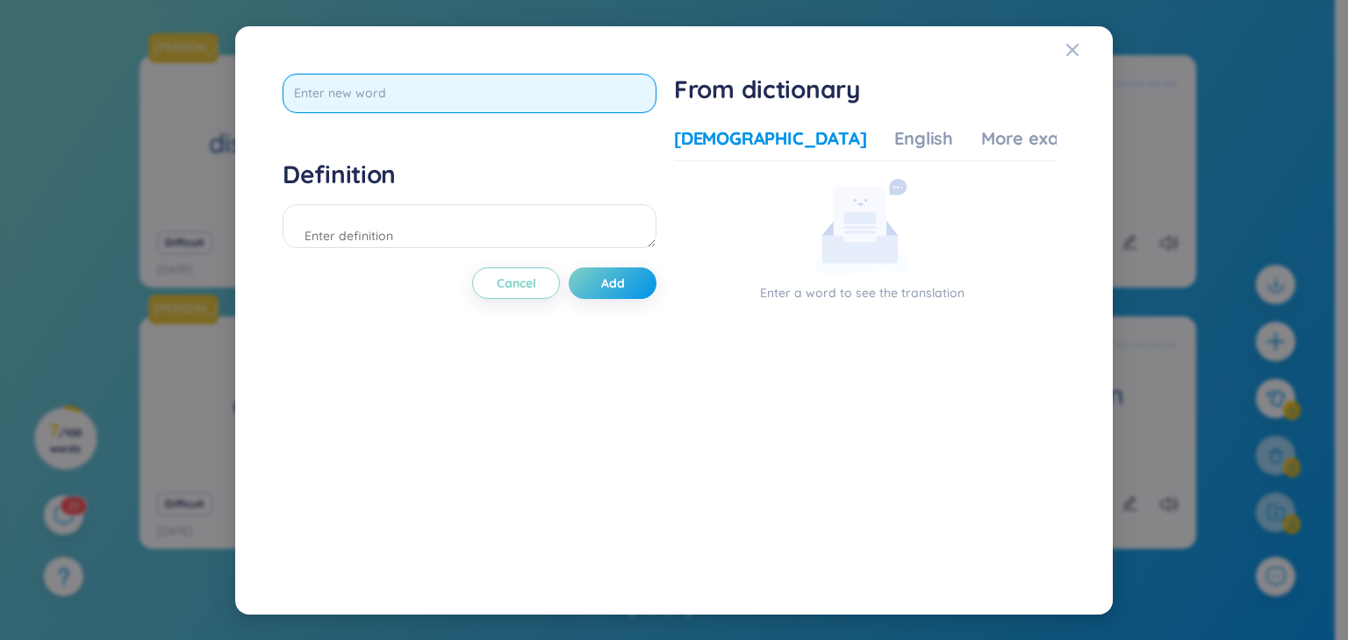
click at [518, 90] on input "text" at bounding box center [469, 93] width 374 height 39
type input "biased"
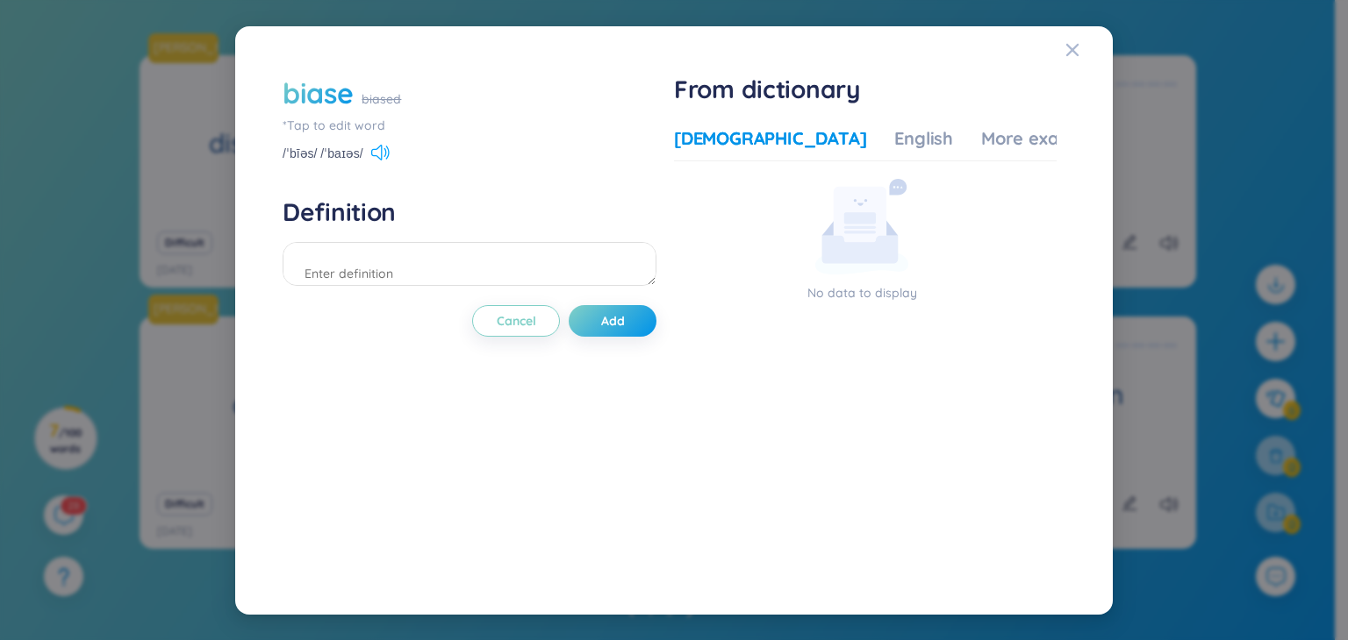
click at [382, 154] on icon at bounding box center [376, 153] width 11 height 16
click at [728, 53] on icon "Close" at bounding box center [1072, 49] width 12 height 12
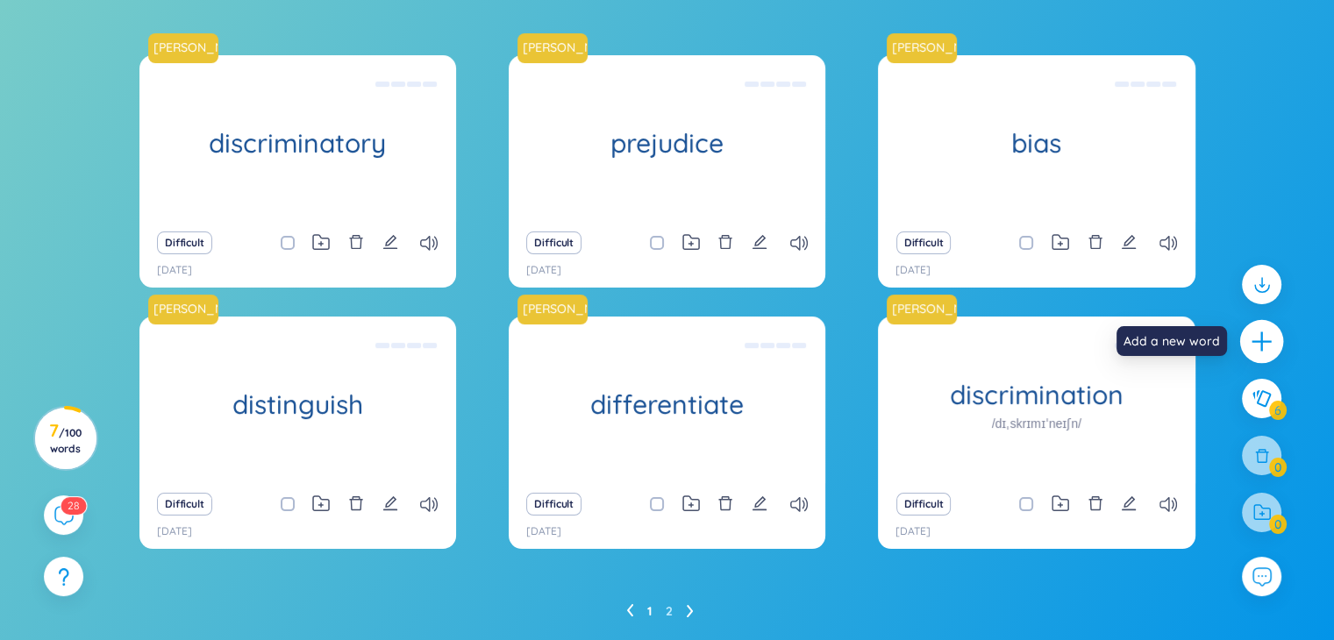
click at [728, 351] on icon "plus" at bounding box center [1262, 342] width 25 height 25
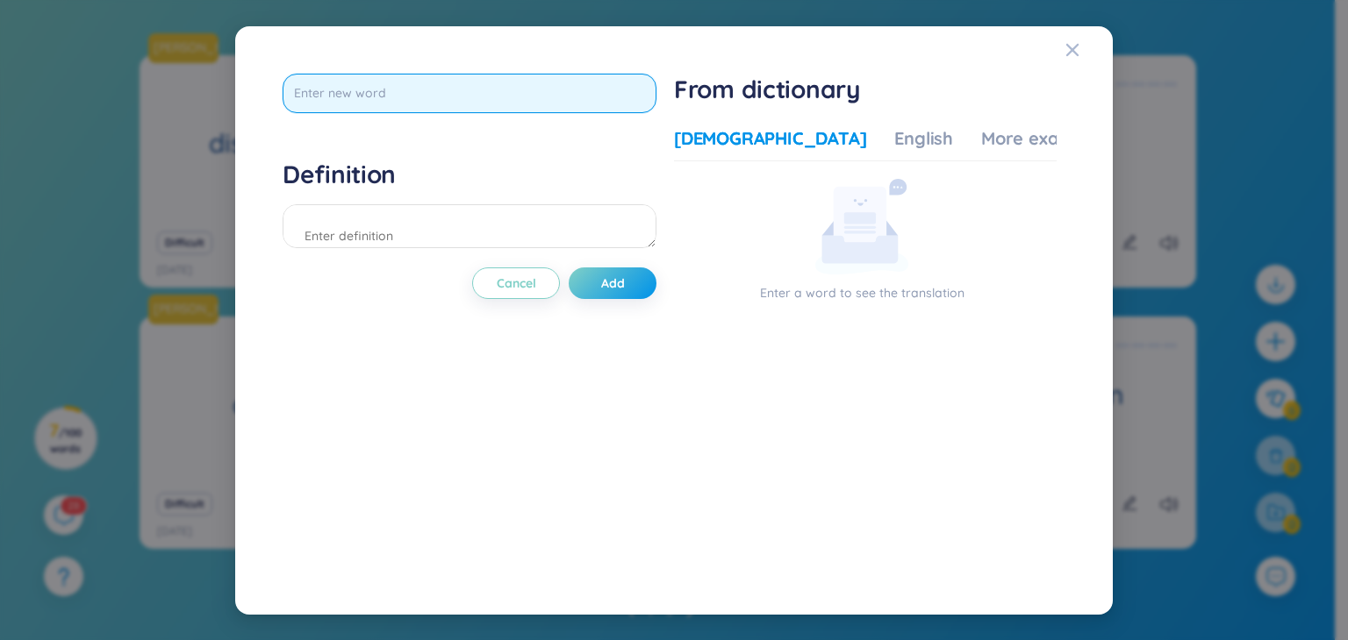
click at [439, 88] on input "text" at bounding box center [469, 93] width 374 height 39
type input "ù"
type input "unfair"
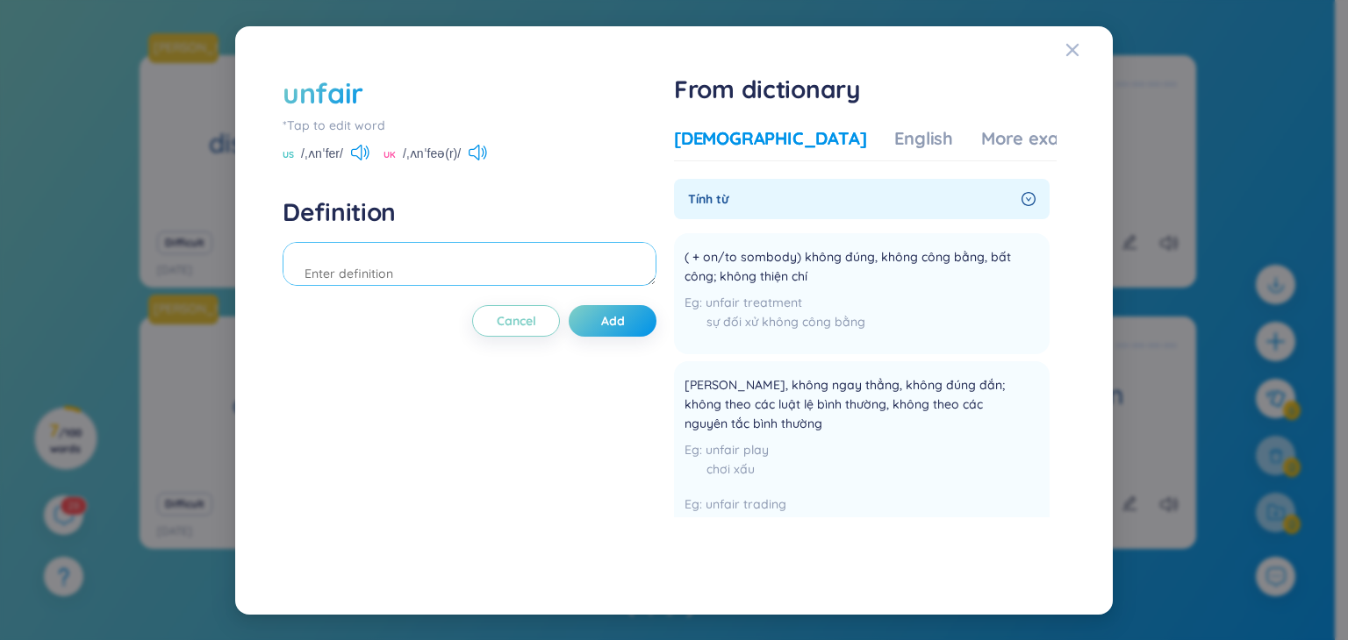
click at [535, 267] on textarea at bounding box center [469, 264] width 374 height 44
type textarea "T"
type textarea "= discriminatory"
click at [597, 314] on button "Add" at bounding box center [613, 321] width 88 height 32
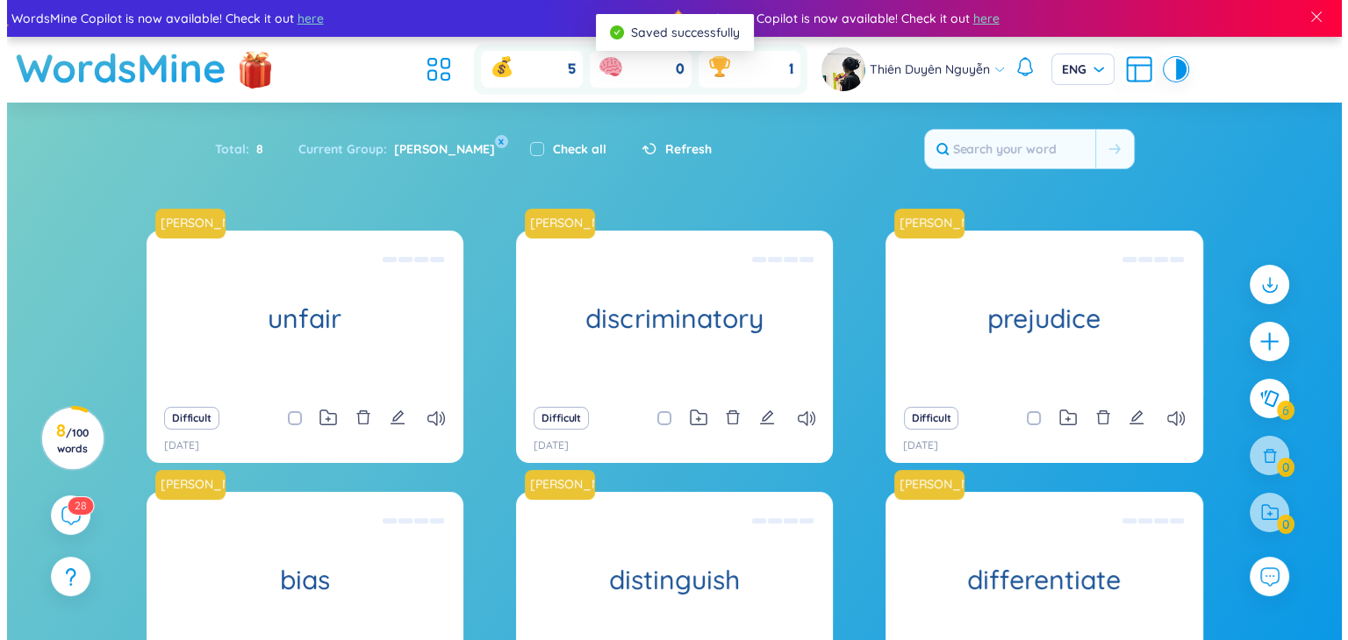
scroll to position [0, 0]
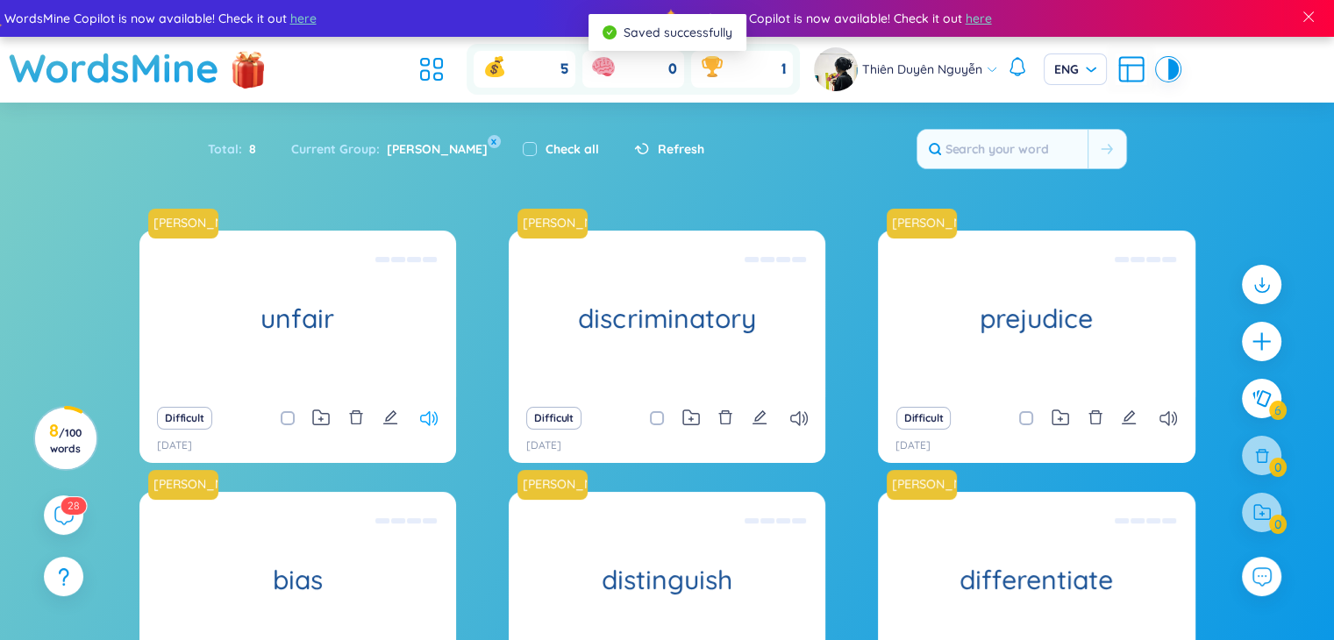
click at [438, 423] on icon at bounding box center [429, 418] width 18 height 15
click at [728, 425] on icon at bounding box center [799, 418] width 18 height 15
click at [728, 420] on icon at bounding box center [799, 418] width 18 height 15
click at [728, 327] on div at bounding box center [1263, 342] width 44 height 44
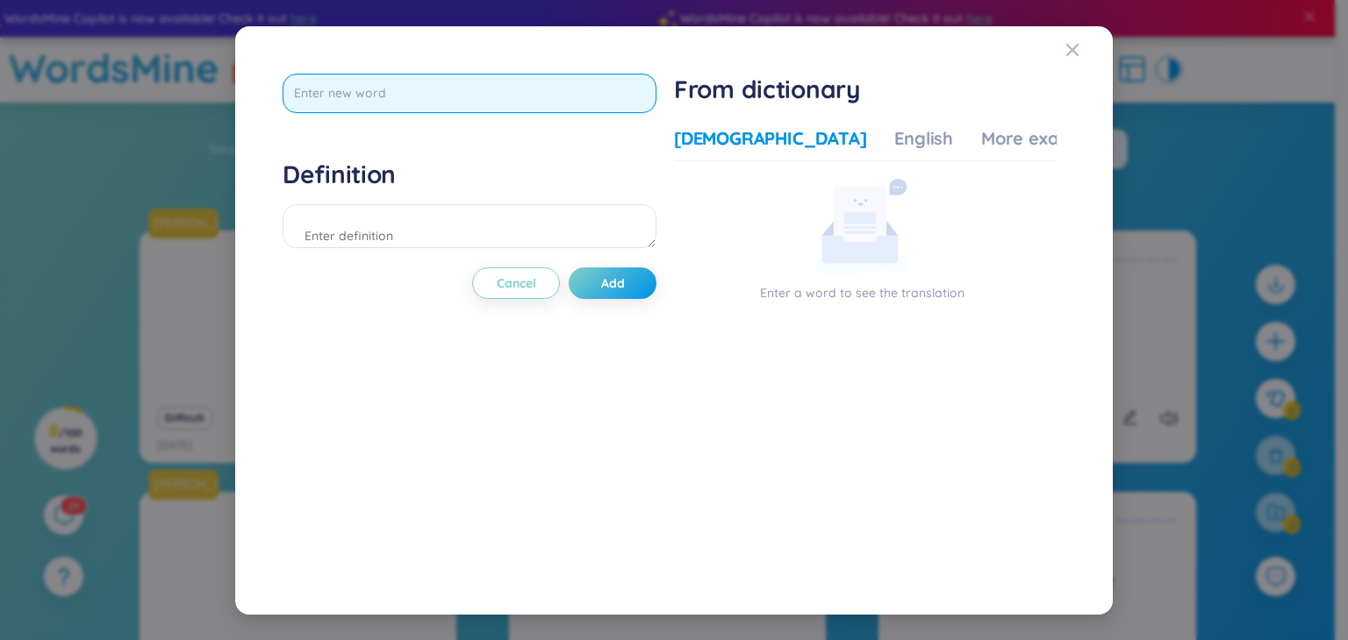
click at [479, 75] on input "text" at bounding box center [469, 93] width 374 height 39
type input "admire"
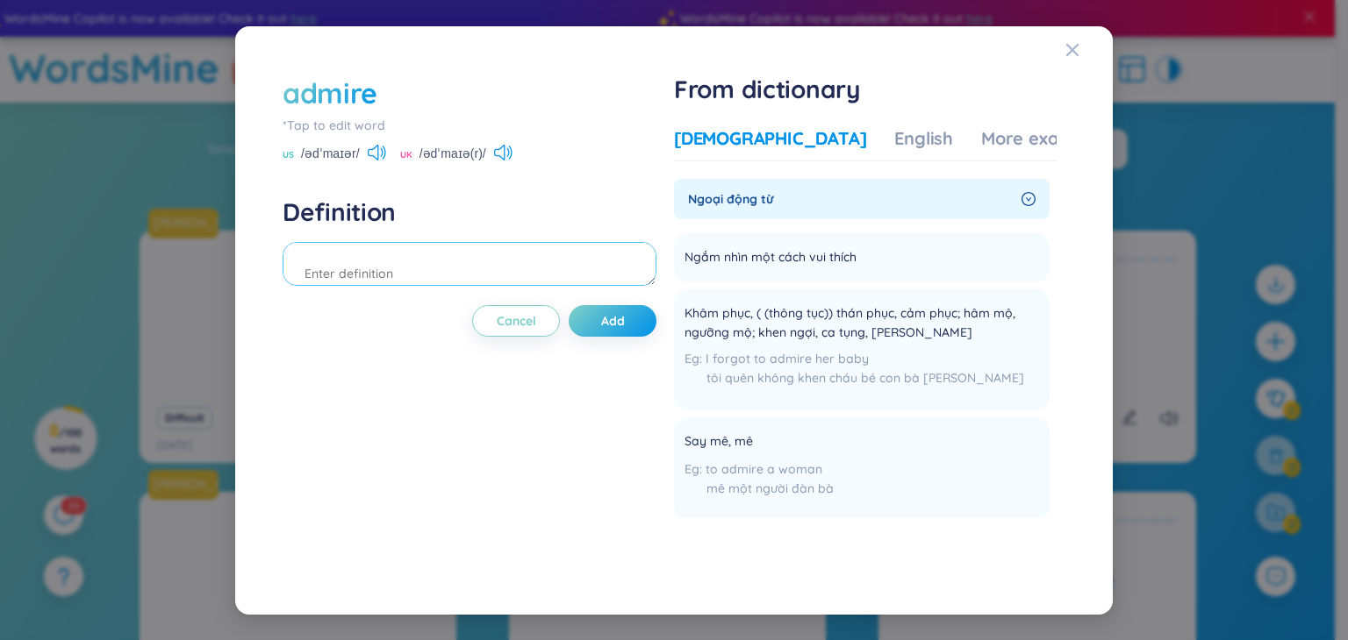
click at [530, 263] on textarea at bounding box center [469, 264] width 374 height 44
click at [630, 324] on button "Add" at bounding box center [613, 321] width 88 height 32
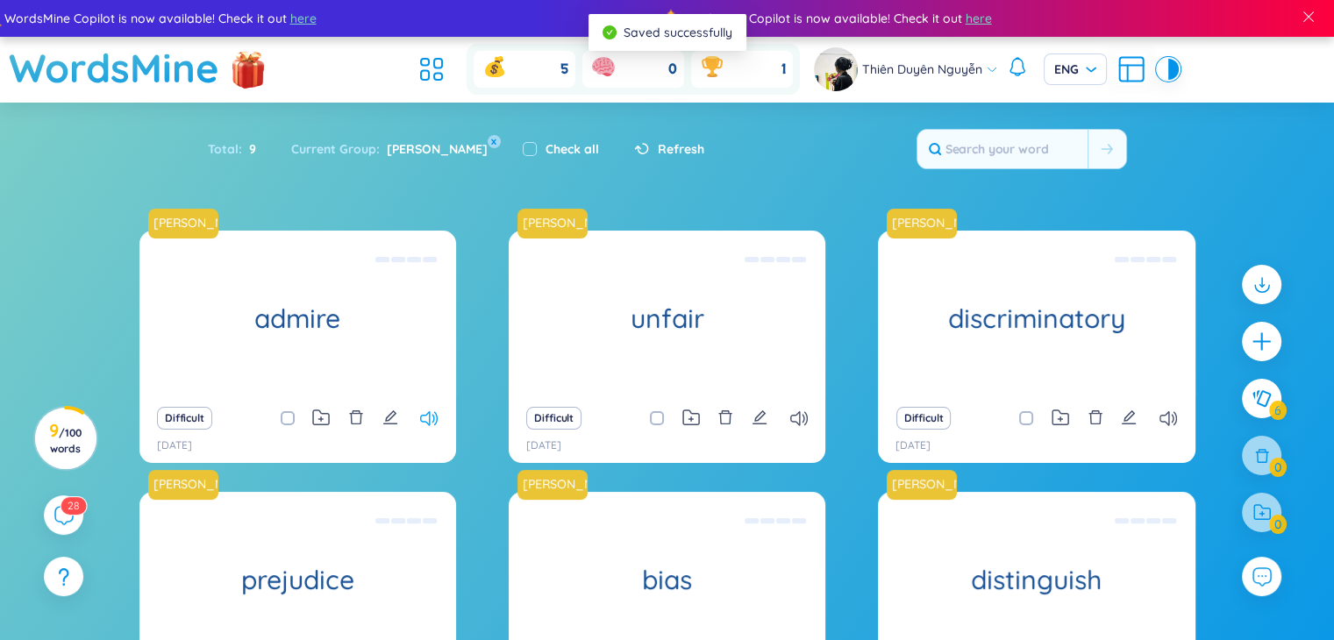
click at [433, 414] on icon at bounding box center [429, 418] width 18 height 15
click at [393, 416] on icon "edit" at bounding box center [390, 418] width 14 height 14
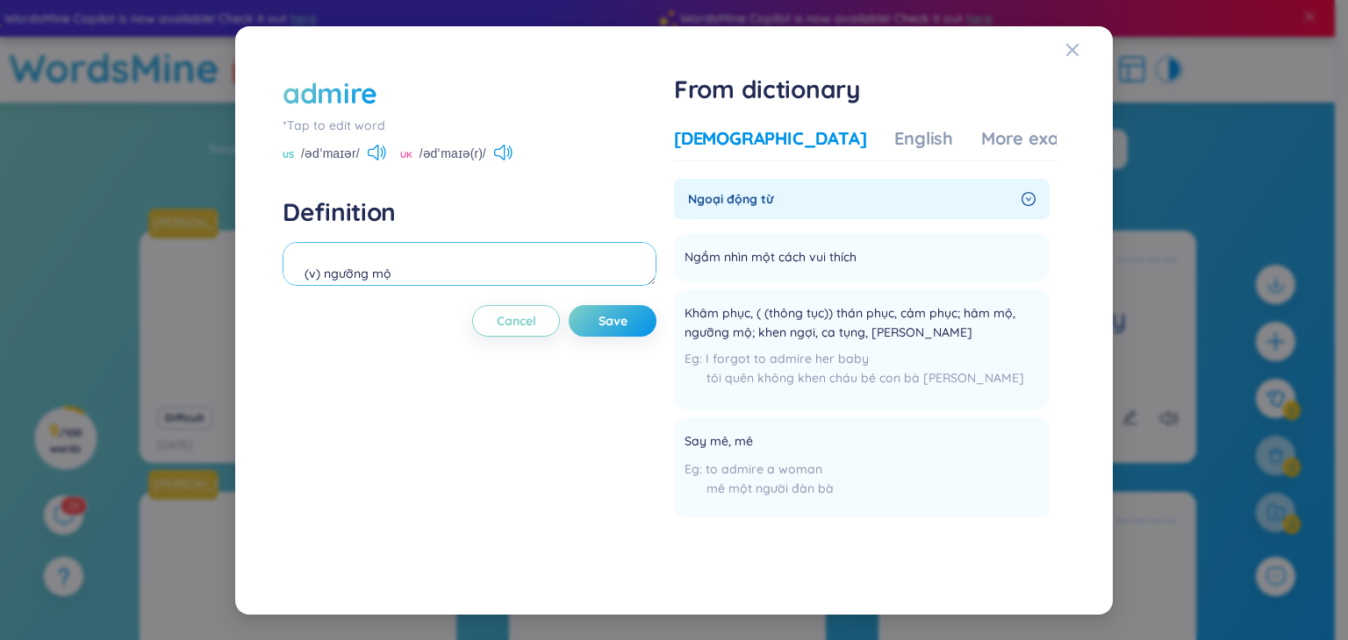
click at [450, 282] on textarea "(v) ngưỡng mộ" at bounding box center [469, 264] width 374 height 44
type textarea "(v) ngưỡng mộ = respect =look up to"
click at [577, 317] on button "Save" at bounding box center [613, 321] width 88 height 32
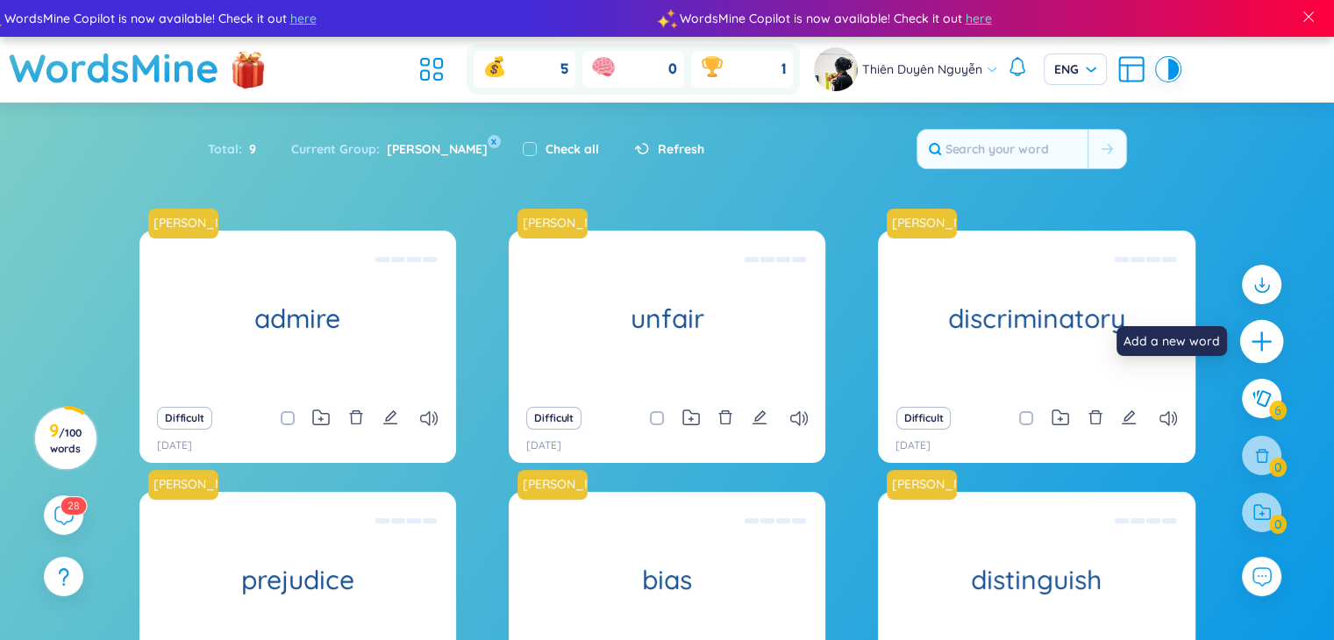
click at [728, 342] on icon "plus" at bounding box center [1261, 341] width 19 height 2
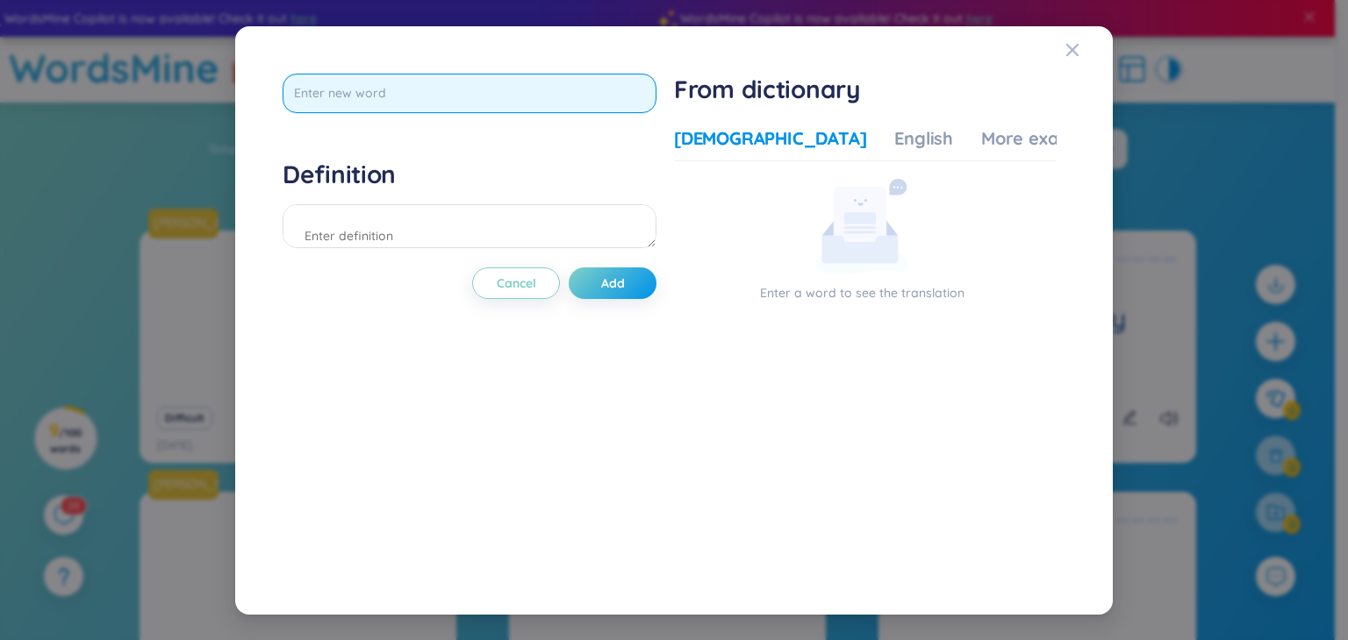
click at [568, 101] on input "text" at bounding box center [469, 93] width 374 height 39
type input "admiration"
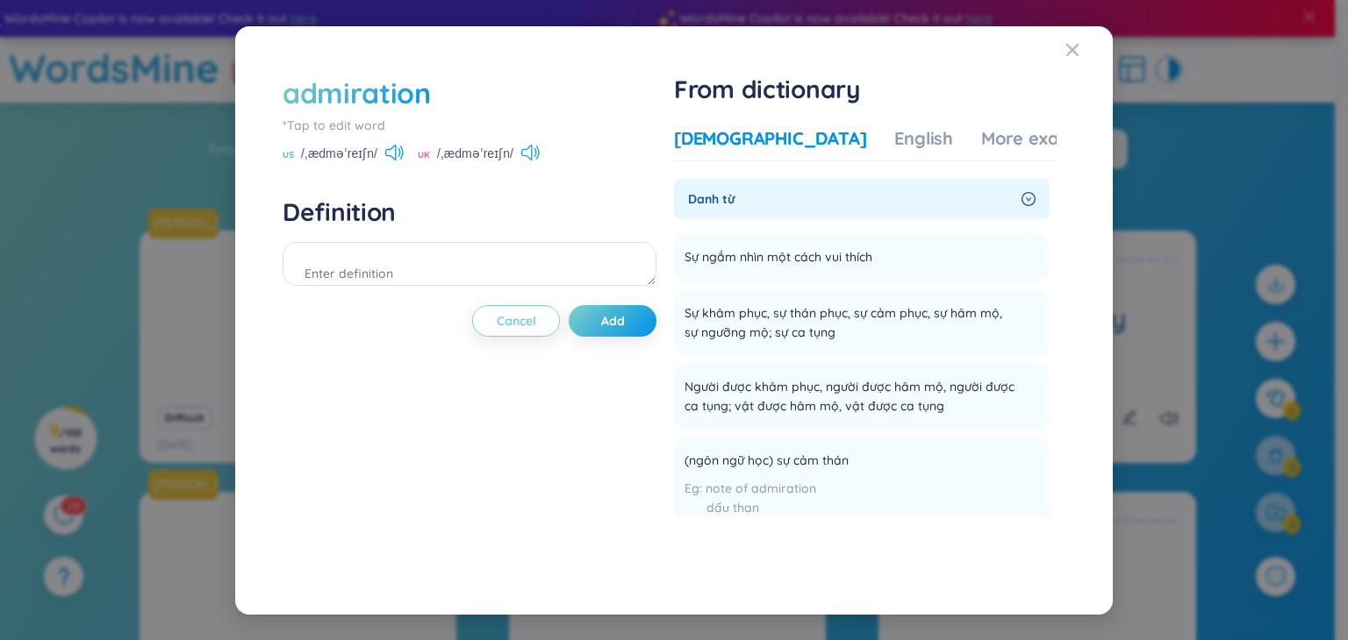
click at [534, 148] on icon at bounding box center [530, 153] width 18 height 16
click at [526, 146] on icon at bounding box center [530, 153] width 18 height 16
click at [473, 260] on textarea at bounding box center [469, 264] width 374 height 44
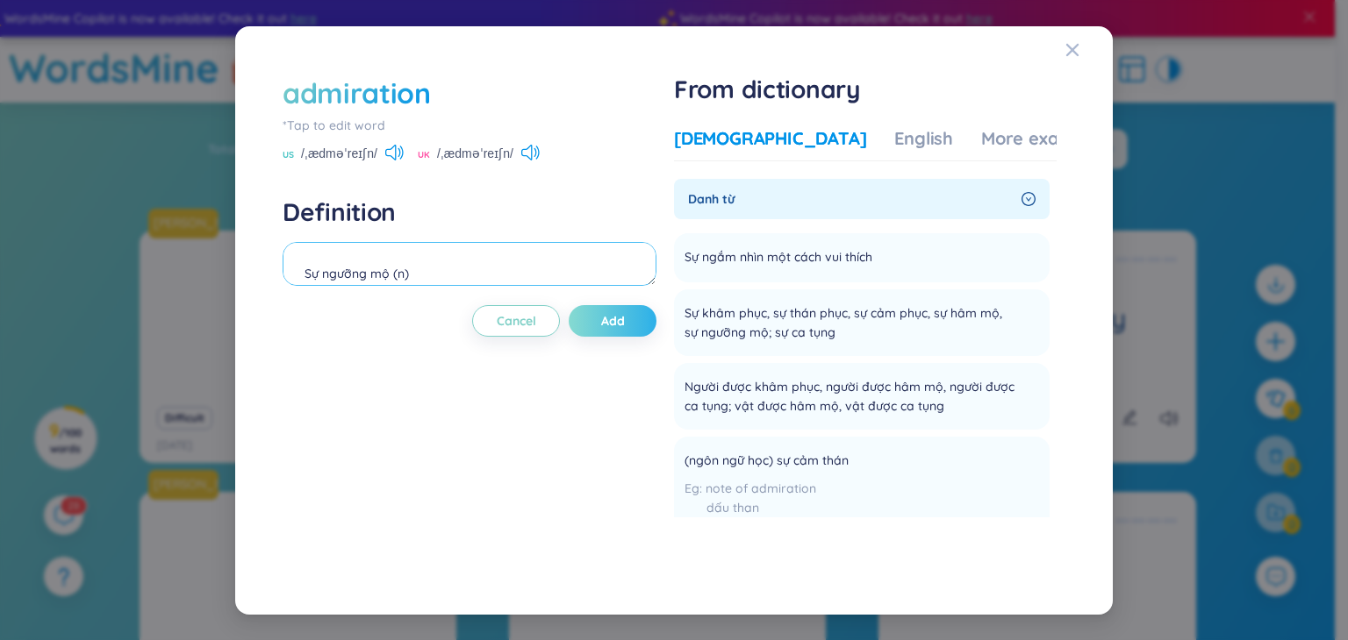
type textarea "Sự ngưỡng mộ (n)"
drag, startPoint x: 600, startPoint y: 313, endPoint x: 609, endPoint y: 302, distance: 14.4
click at [602, 307] on button "Add" at bounding box center [613, 321] width 88 height 32
